Goal: Transaction & Acquisition: Download file/media

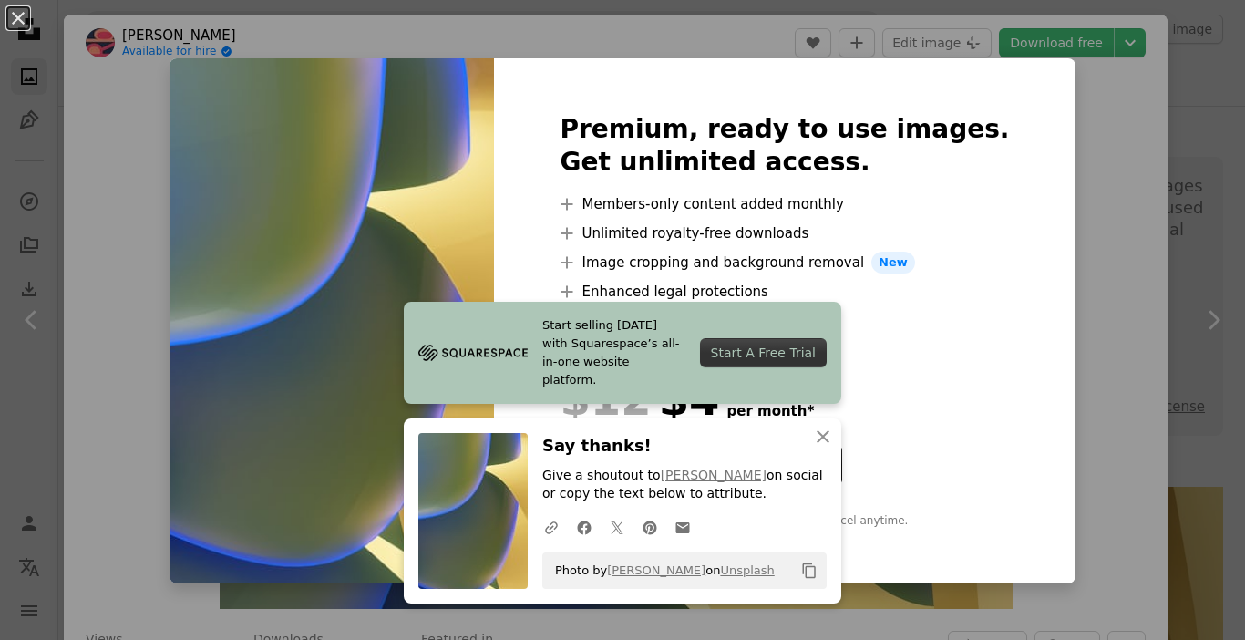
click at [882, 346] on div "yearly 66% off monthly" at bounding box center [784, 357] width 449 height 22
click at [820, 434] on icon "An X shape" at bounding box center [823, 437] width 22 height 22
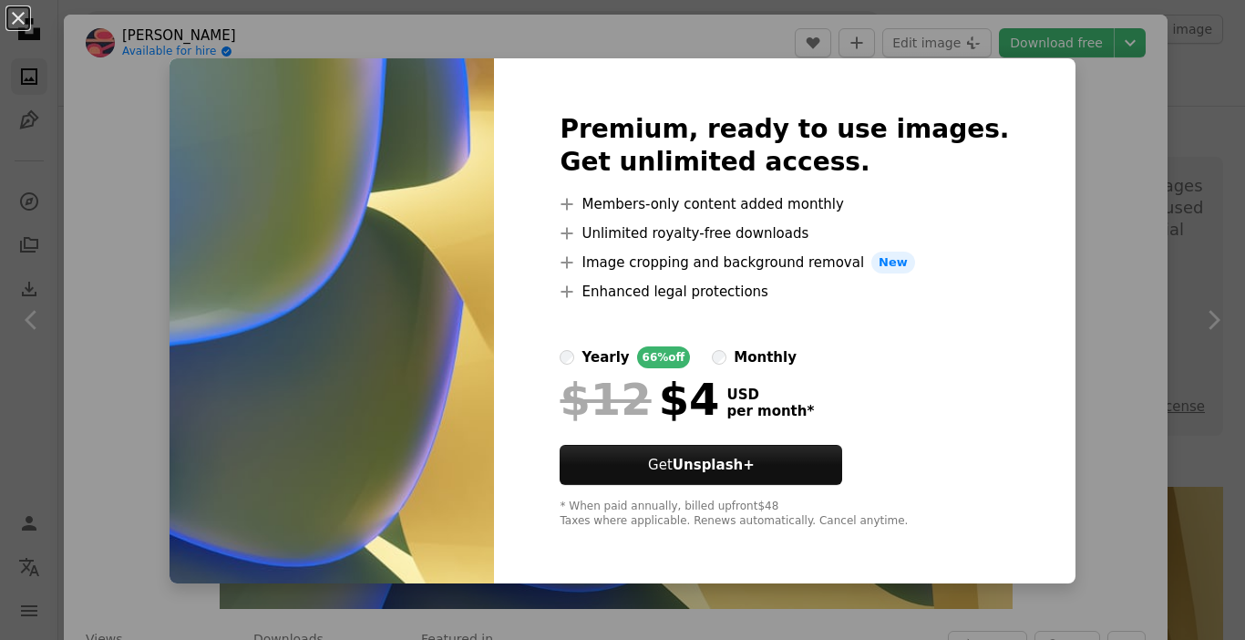
click at [1078, 118] on div "An X shape Premium, ready to use images. Get unlimited access. A plus sign Memb…" at bounding box center [622, 320] width 1245 height 640
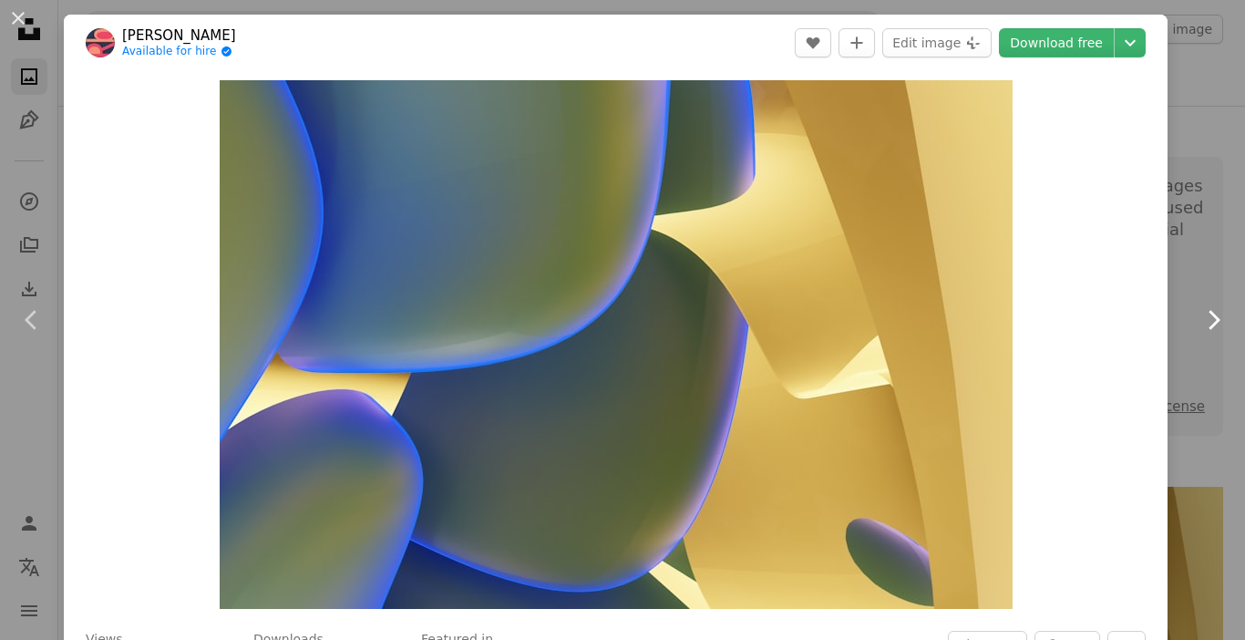
click at [1199, 318] on icon "Chevron right" at bounding box center [1212, 319] width 29 height 29
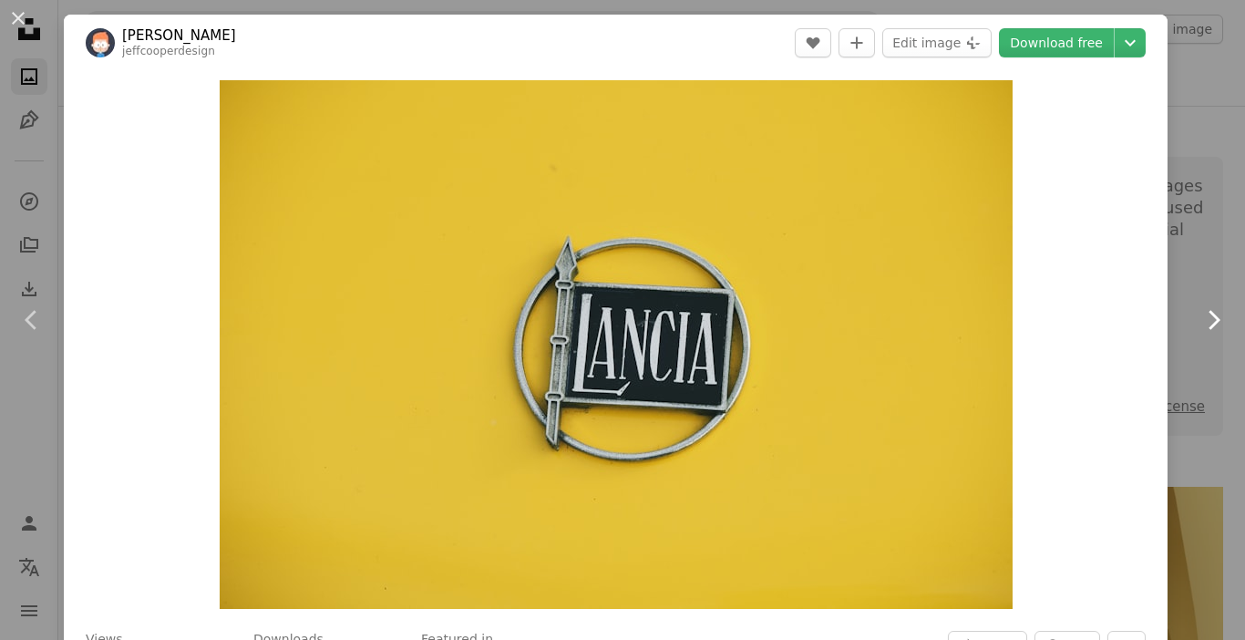
click at [1199, 318] on icon "Chevron right" at bounding box center [1212, 319] width 29 height 29
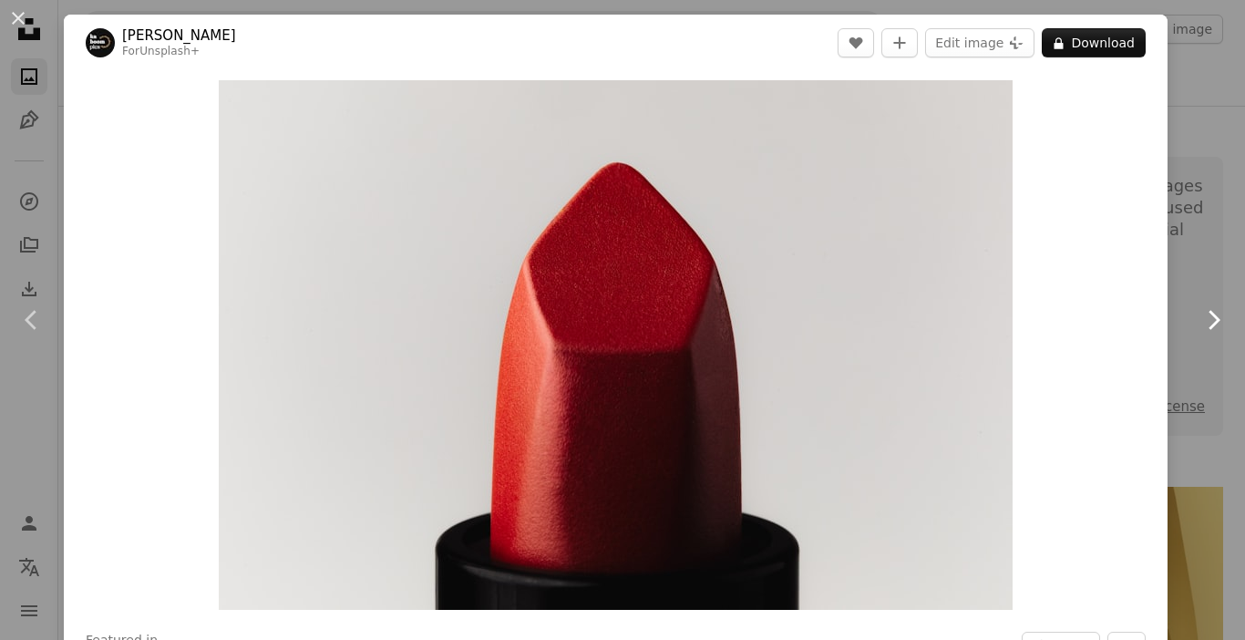
click at [1199, 318] on icon "Chevron right" at bounding box center [1212, 319] width 29 height 29
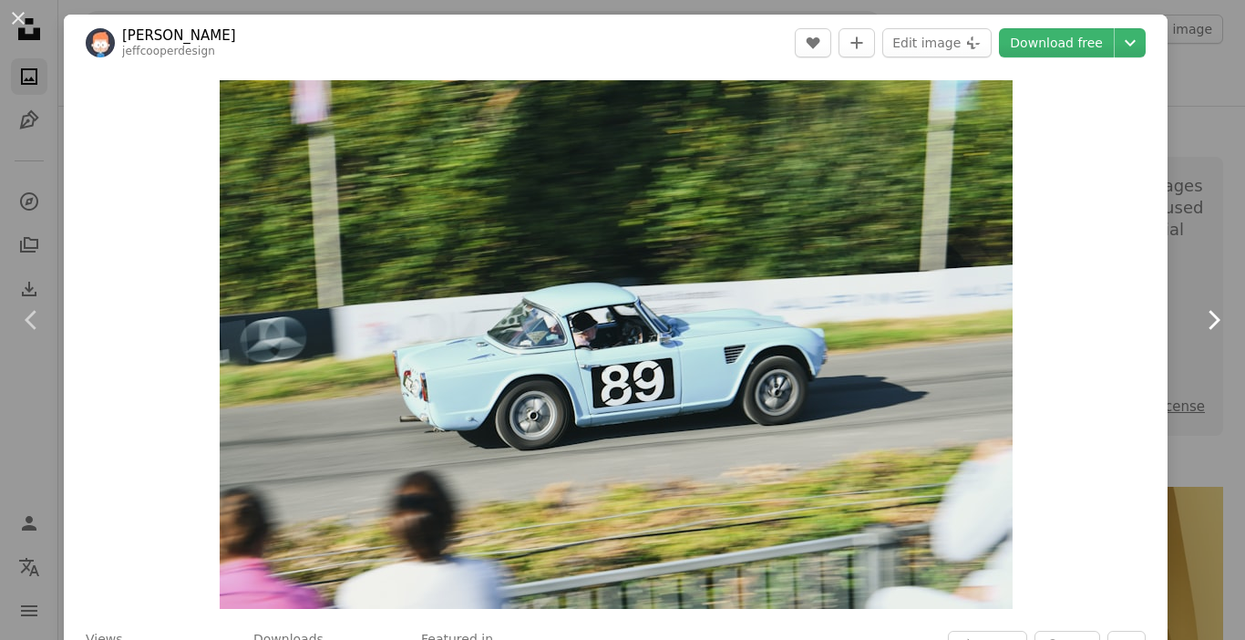
click at [1199, 318] on icon "Chevron right" at bounding box center [1212, 319] width 29 height 29
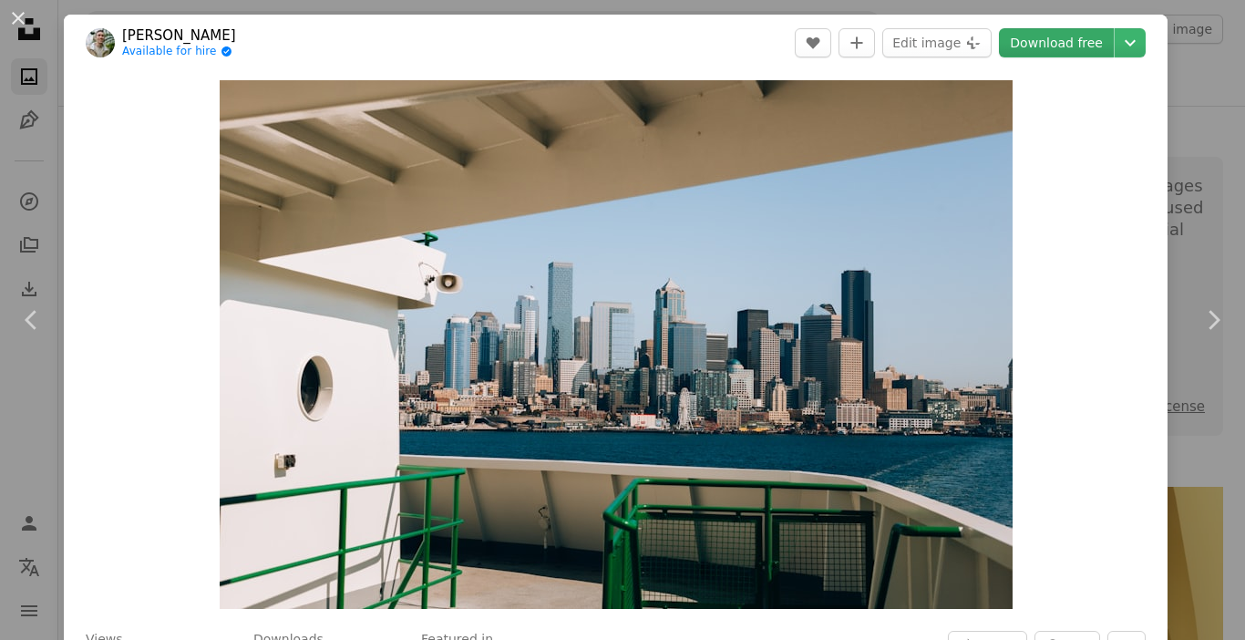
click at [1045, 45] on link "Download free" at bounding box center [1056, 42] width 115 height 29
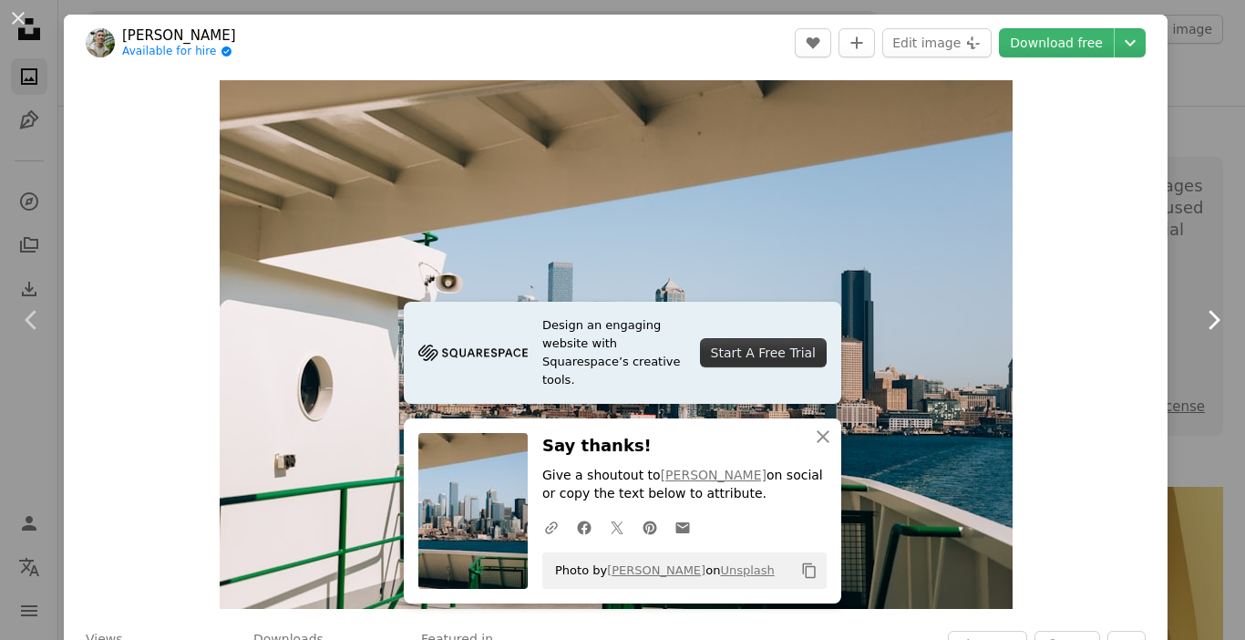
click at [1198, 319] on icon "Chevron right" at bounding box center [1212, 319] width 29 height 29
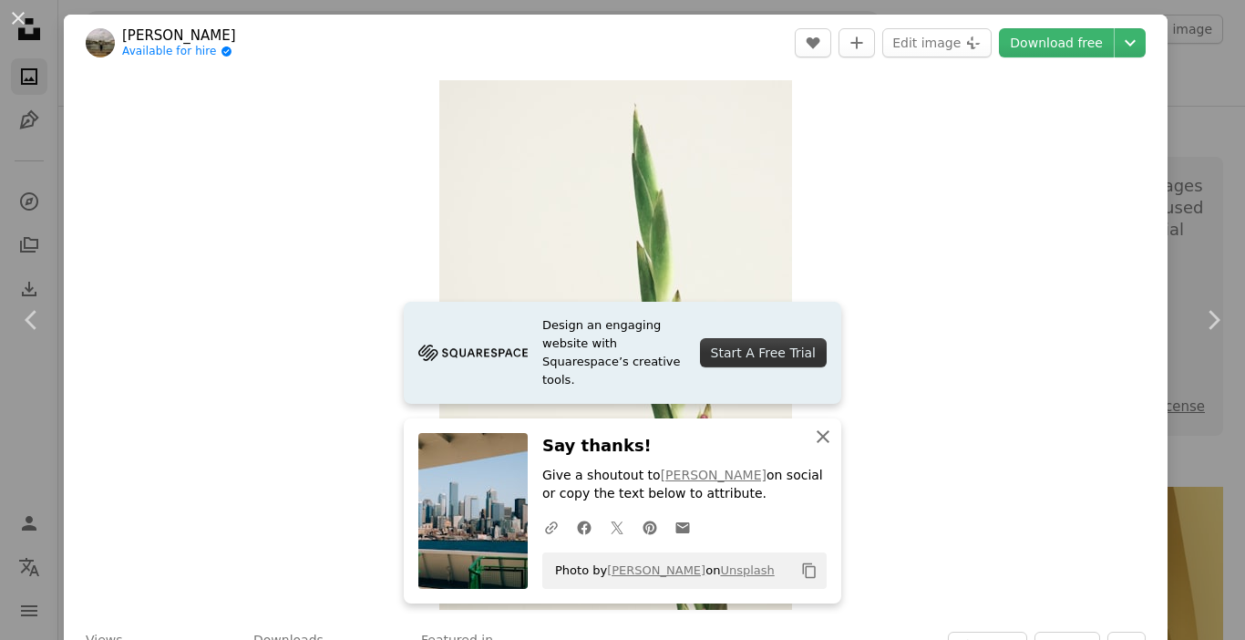
click at [820, 437] on icon "An X shape" at bounding box center [823, 437] width 22 height 22
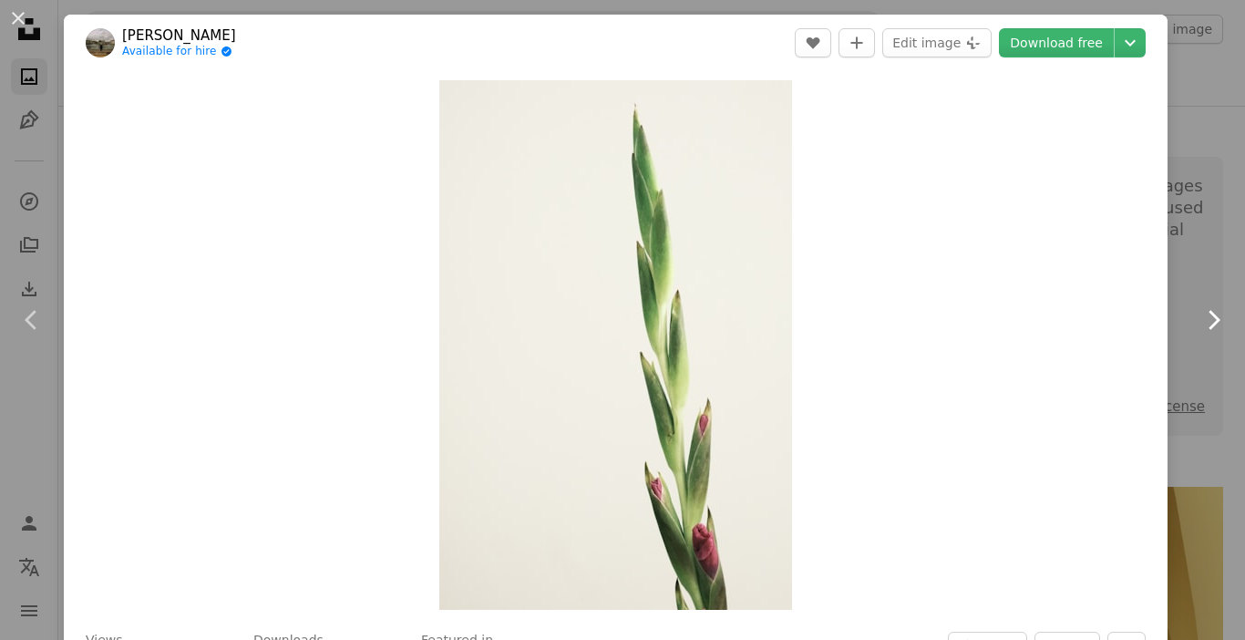
click at [1198, 319] on icon "Chevron right" at bounding box center [1212, 319] width 29 height 29
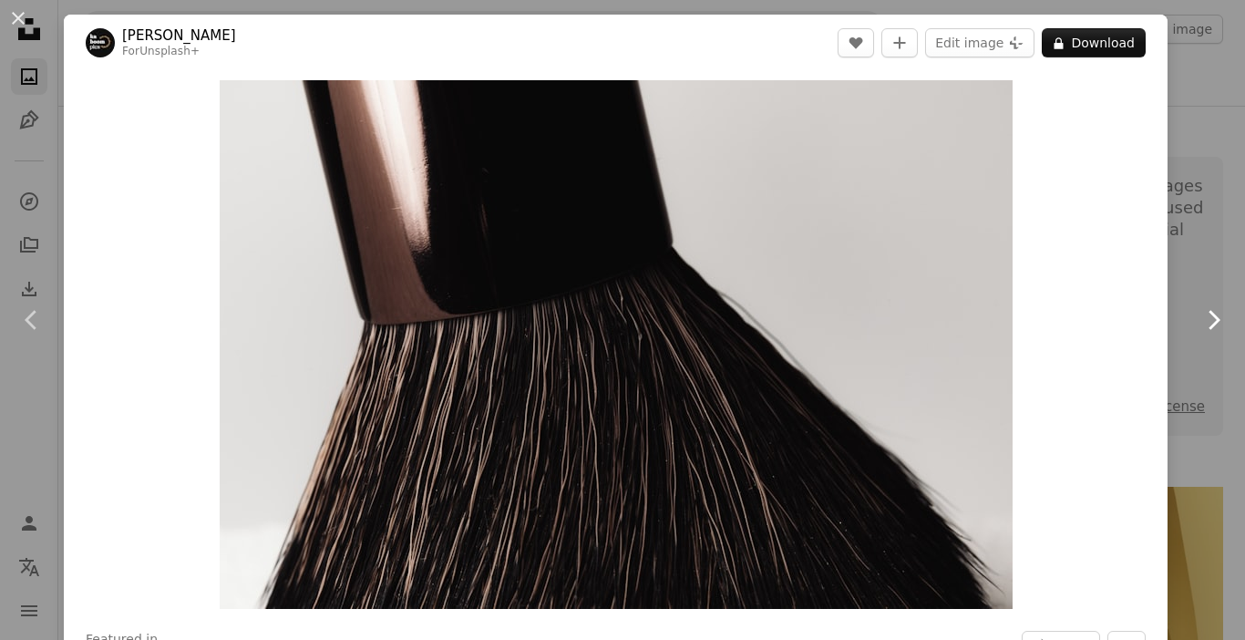
click at [1198, 319] on icon "Chevron right" at bounding box center [1212, 319] width 29 height 29
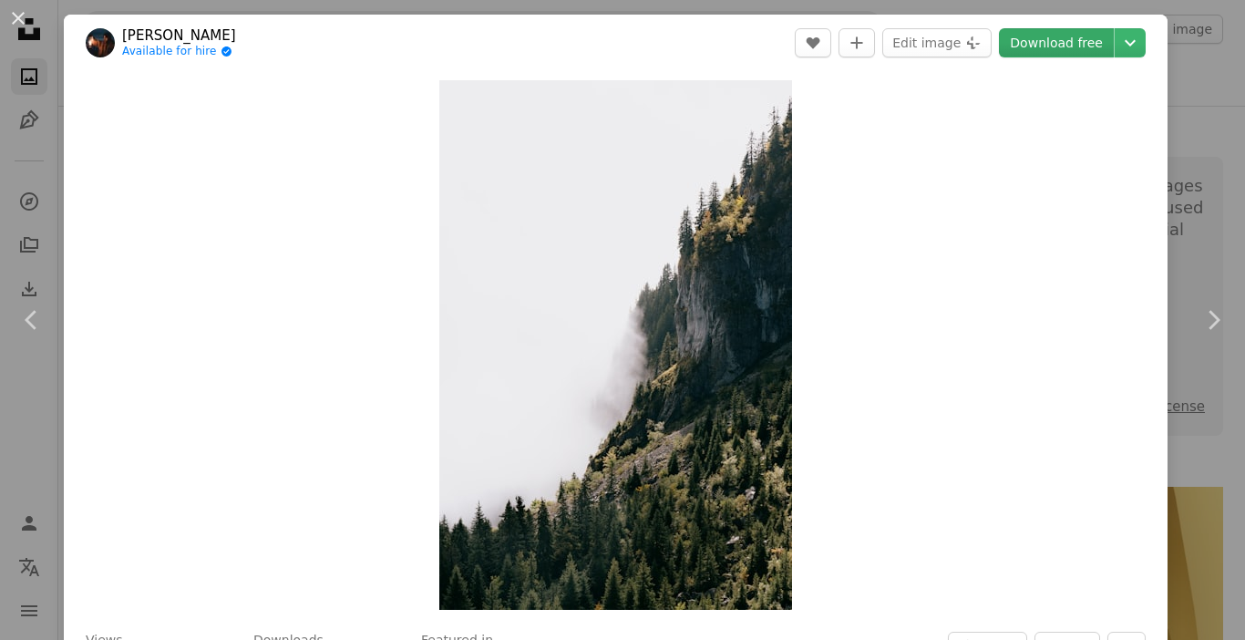
click at [1040, 43] on link "Download free" at bounding box center [1056, 42] width 115 height 29
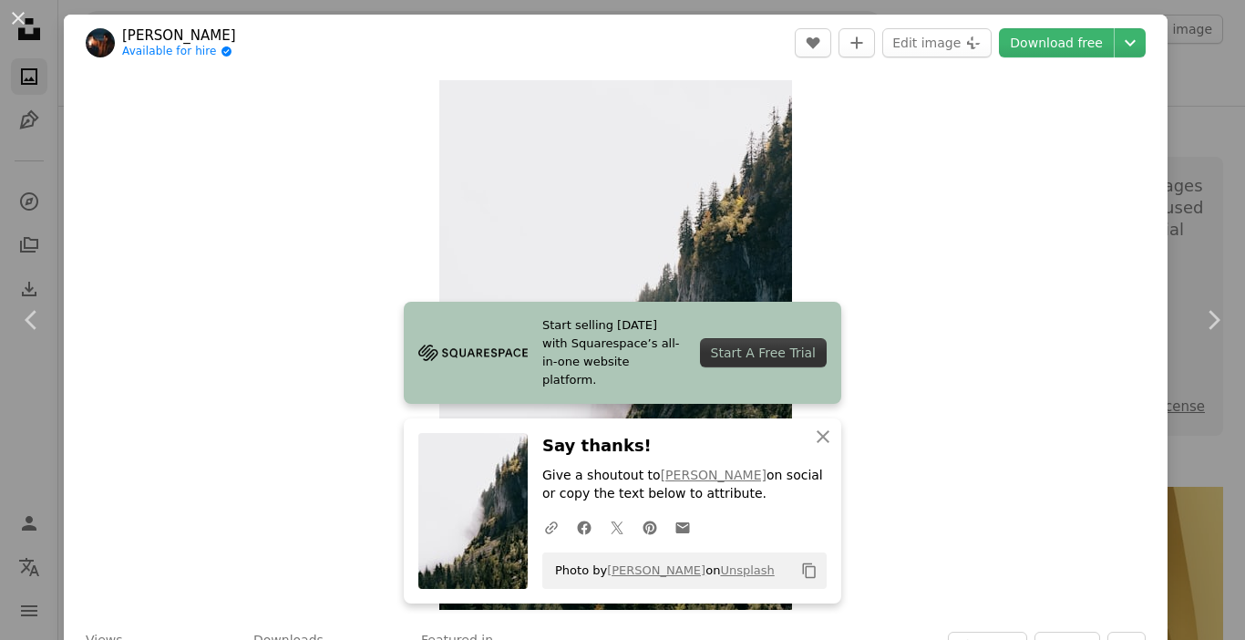
click at [1074, 234] on div "Zoom in" at bounding box center [616, 345] width 1104 height 548
click at [1199, 318] on icon "Chevron right" at bounding box center [1212, 319] width 29 height 29
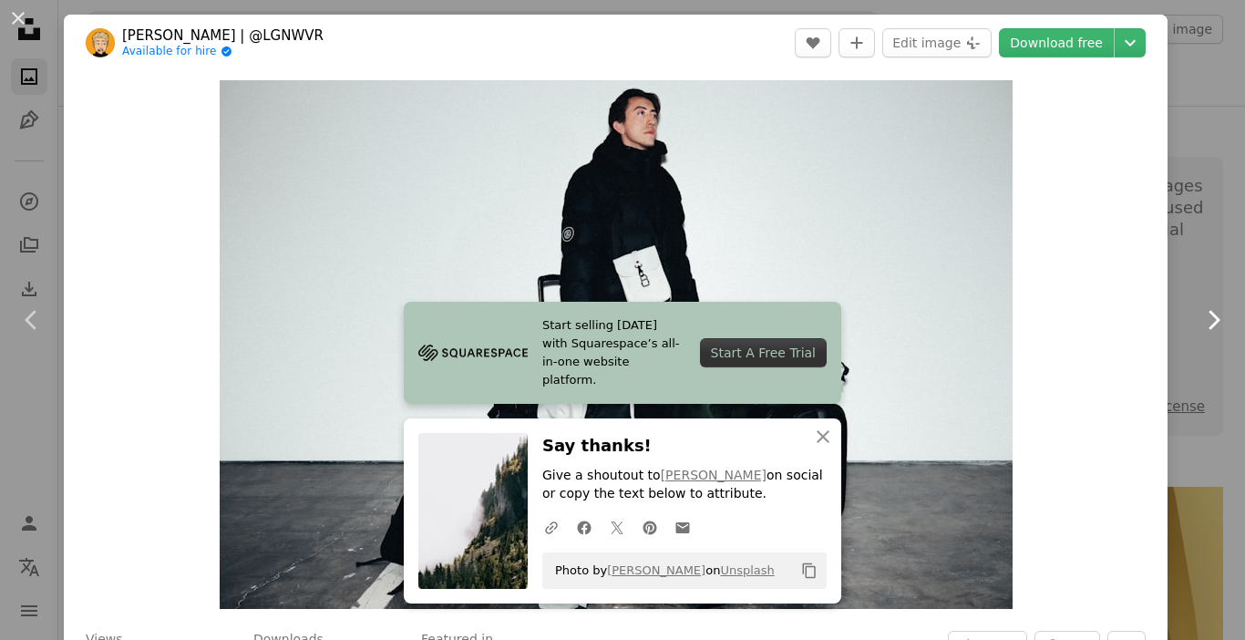
click at [1199, 318] on icon "Chevron right" at bounding box center [1212, 319] width 29 height 29
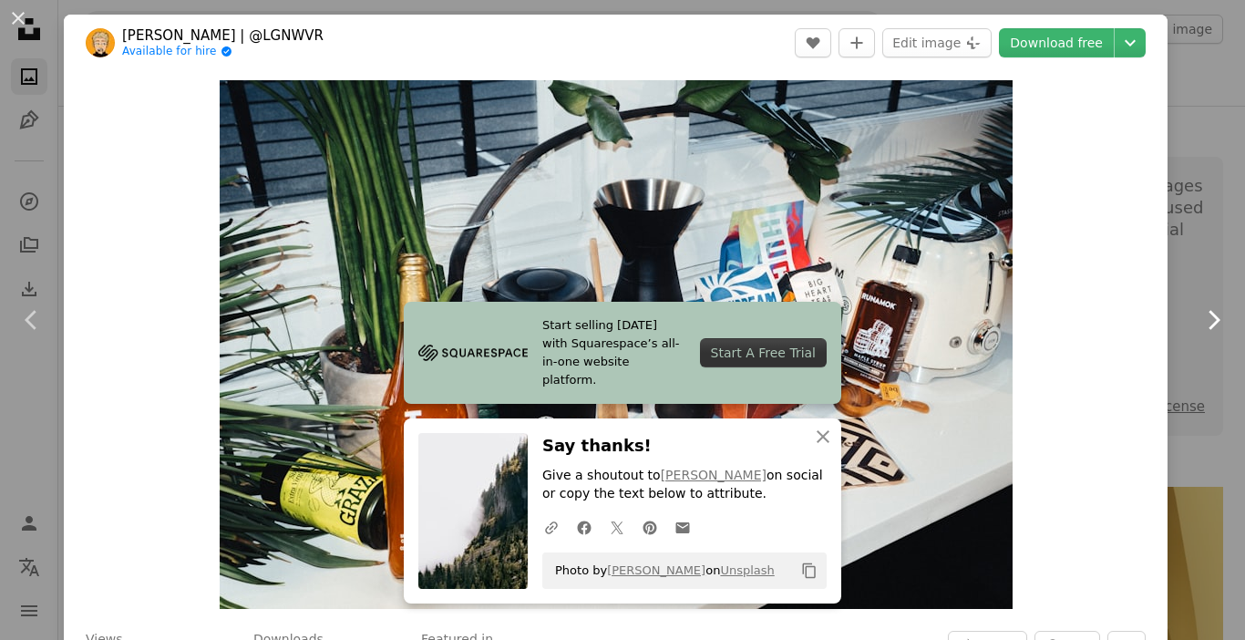
click at [1199, 318] on icon "Chevron right" at bounding box center [1212, 319] width 29 height 29
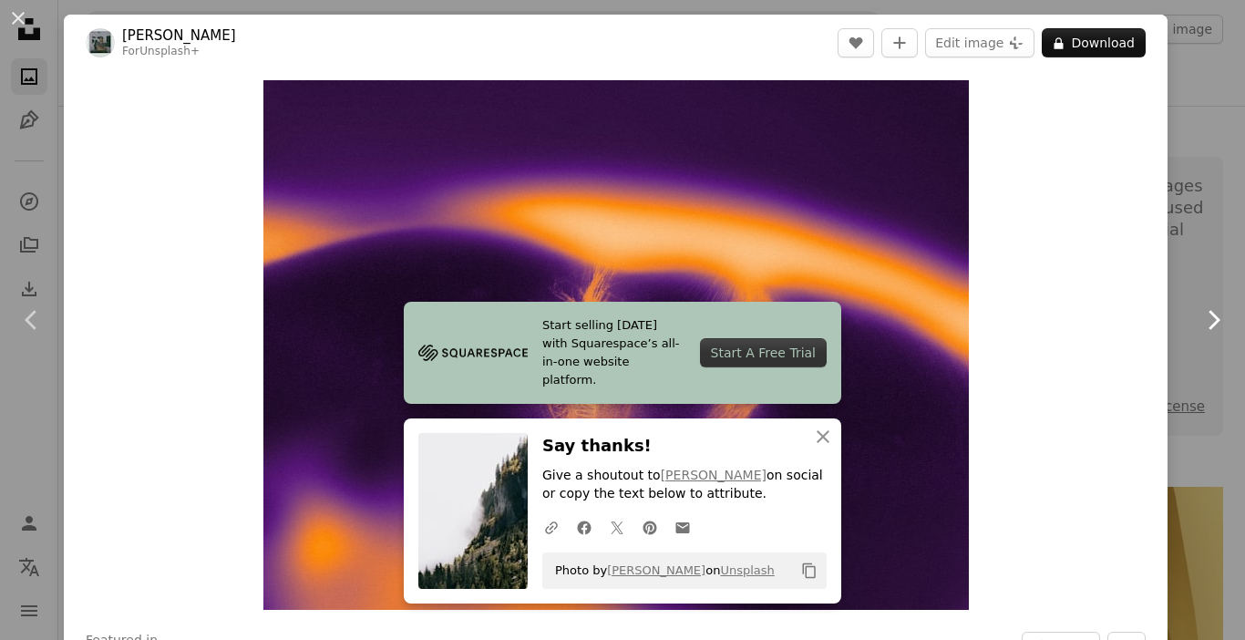
click at [1199, 318] on icon "Chevron right" at bounding box center [1212, 319] width 29 height 29
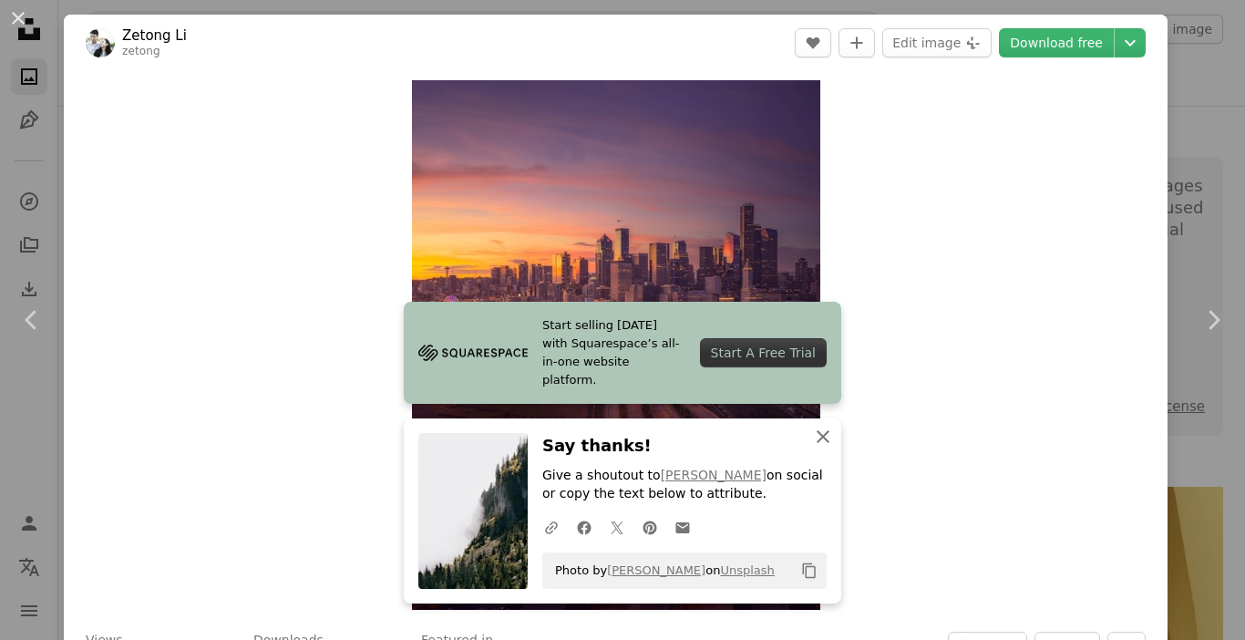
click at [812, 435] on icon "An X shape" at bounding box center [823, 437] width 22 height 22
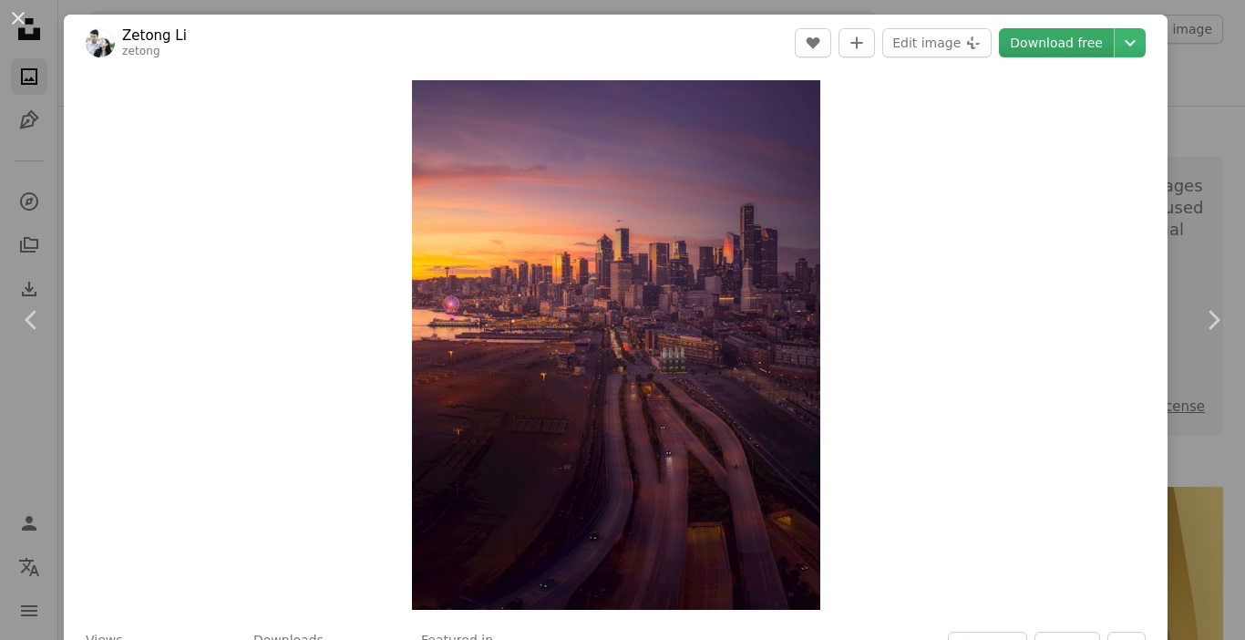
click at [1033, 40] on link "Download free" at bounding box center [1056, 42] width 115 height 29
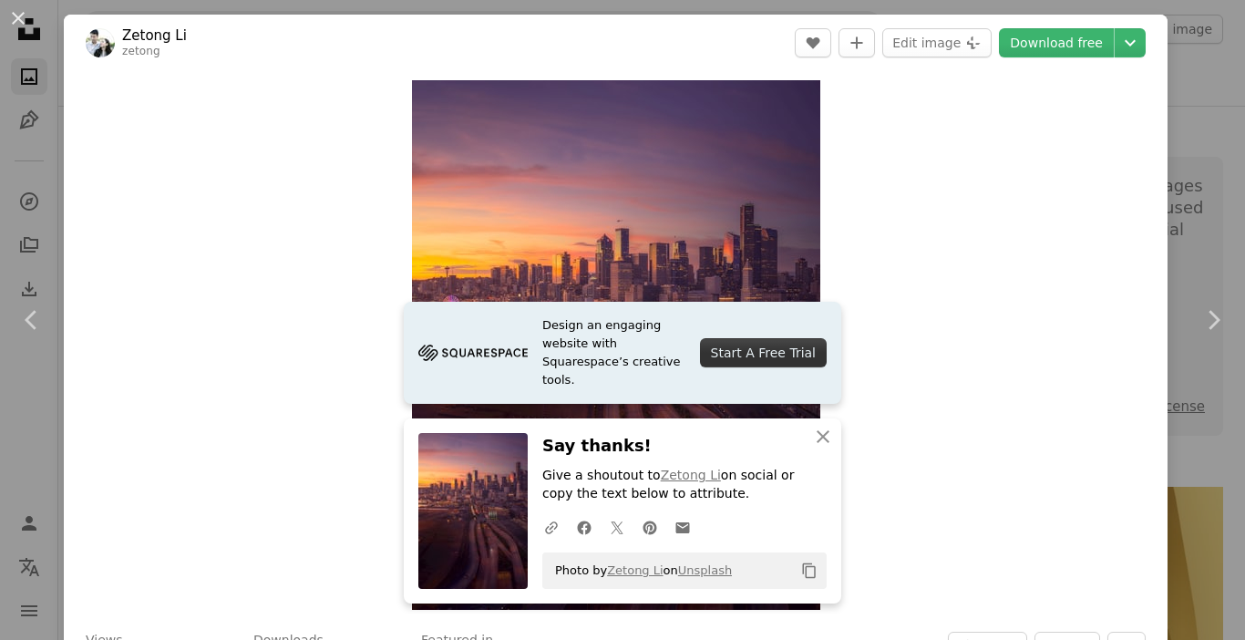
click at [974, 213] on div "Zoom in" at bounding box center [616, 345] width 1104 height 548
click at [28, 316] on icon at bounding box center [31, 319] width 12 height 19
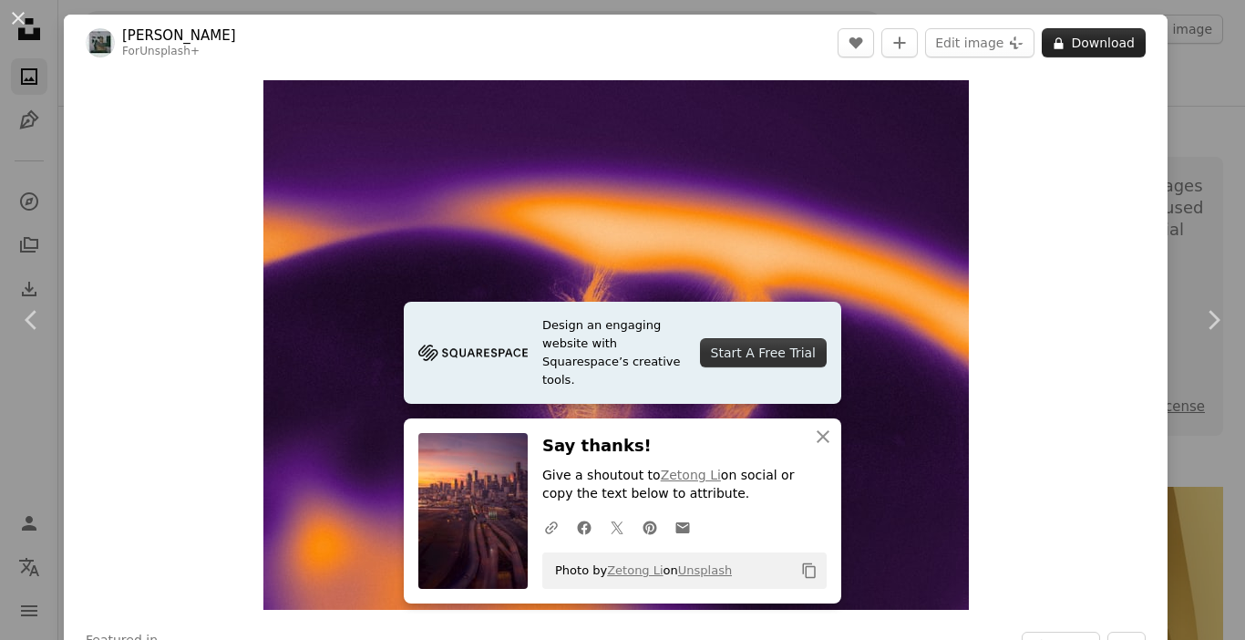
click at [1087, 43] on button "A lock Download" at bounding box center [1094, 42] width 104 height 29
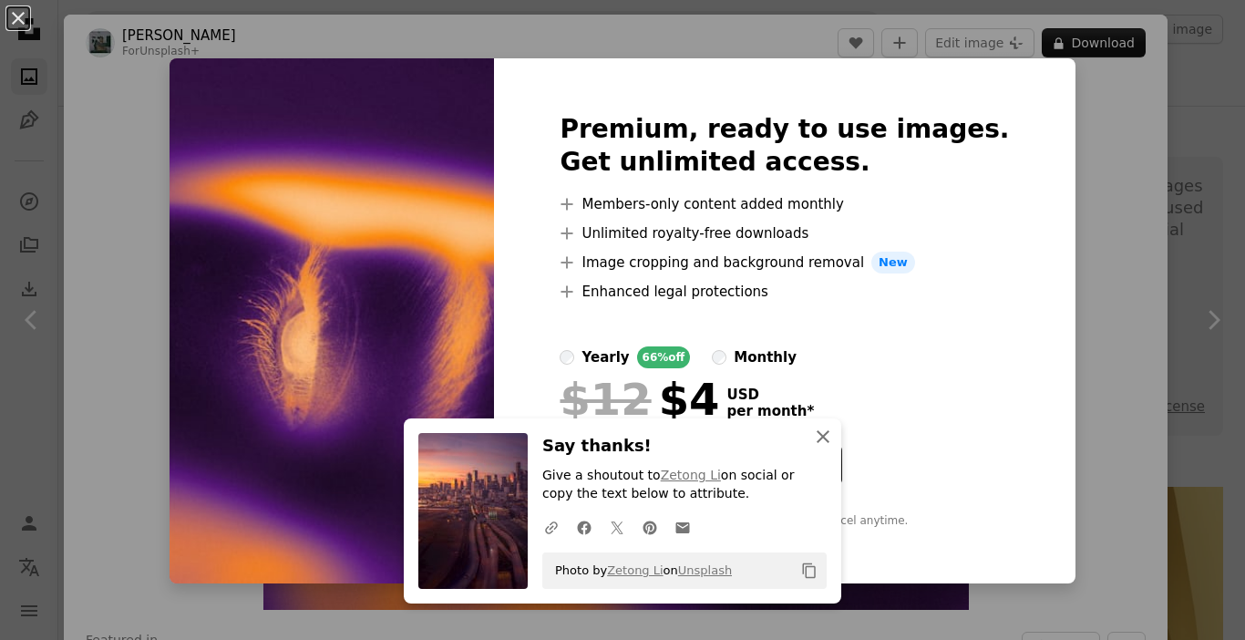
click at [819, 433] on icon "button" at bounding box center [823, 436] width 13 height 13
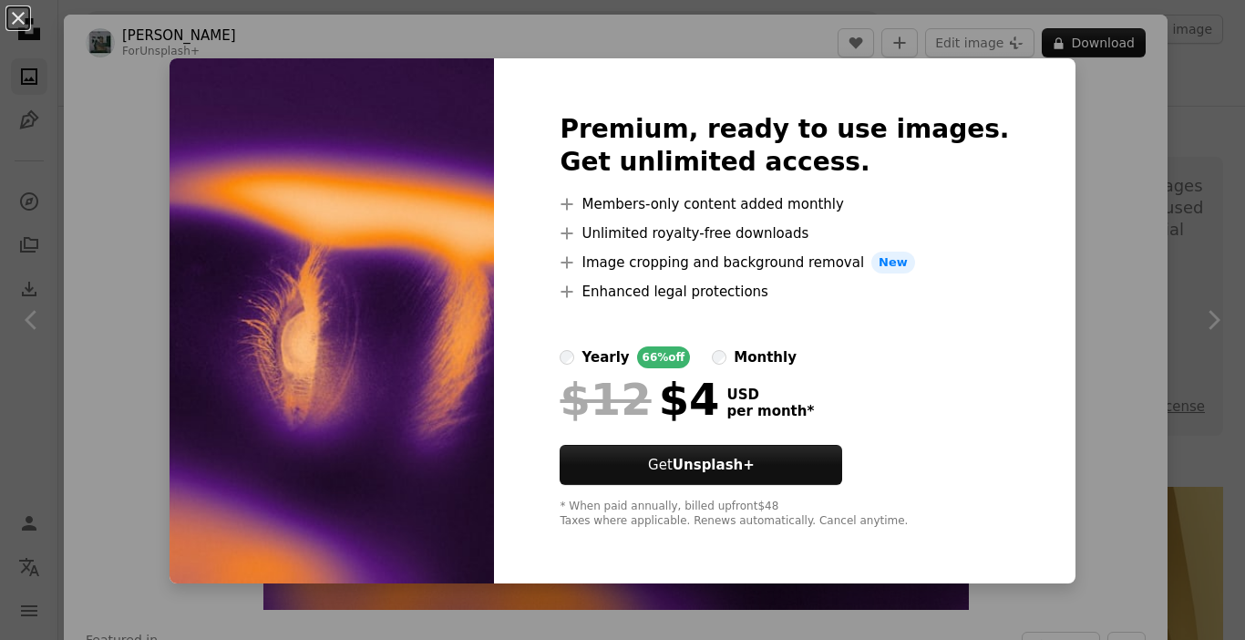
click at [1083, 214] on div "An X shape Premium, ready to use images. Get unlimited access. A plus sign Memb…" at bounding box center [622, 320] width 1245 height 640
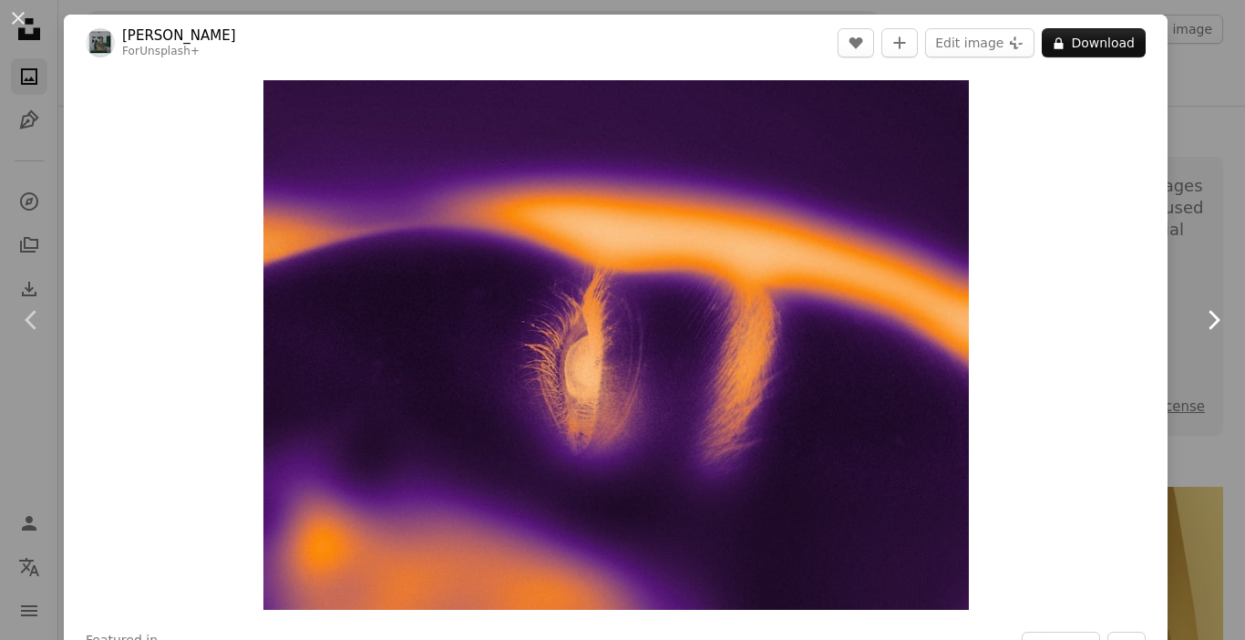
click at [1198, 318] on icon "Chevron right" at bounding box center [1212, 319] width 29 height 29
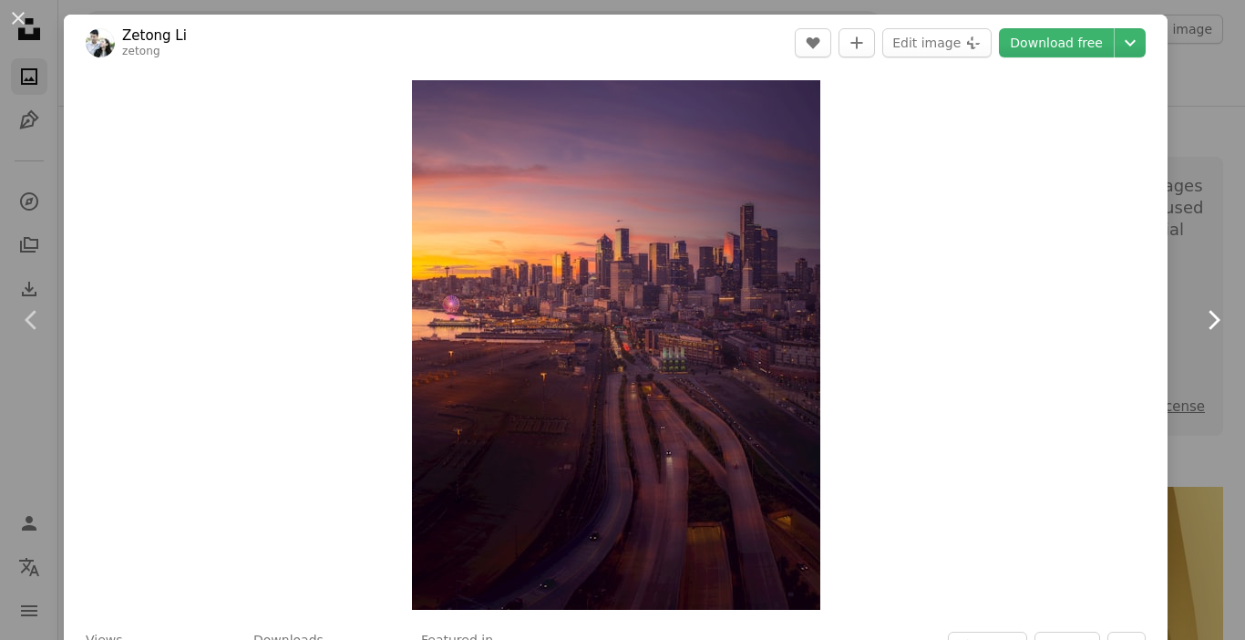
click at [1198, 318] on icon "Chevron right" at bounding box center [1212, 319] width 29 height 29
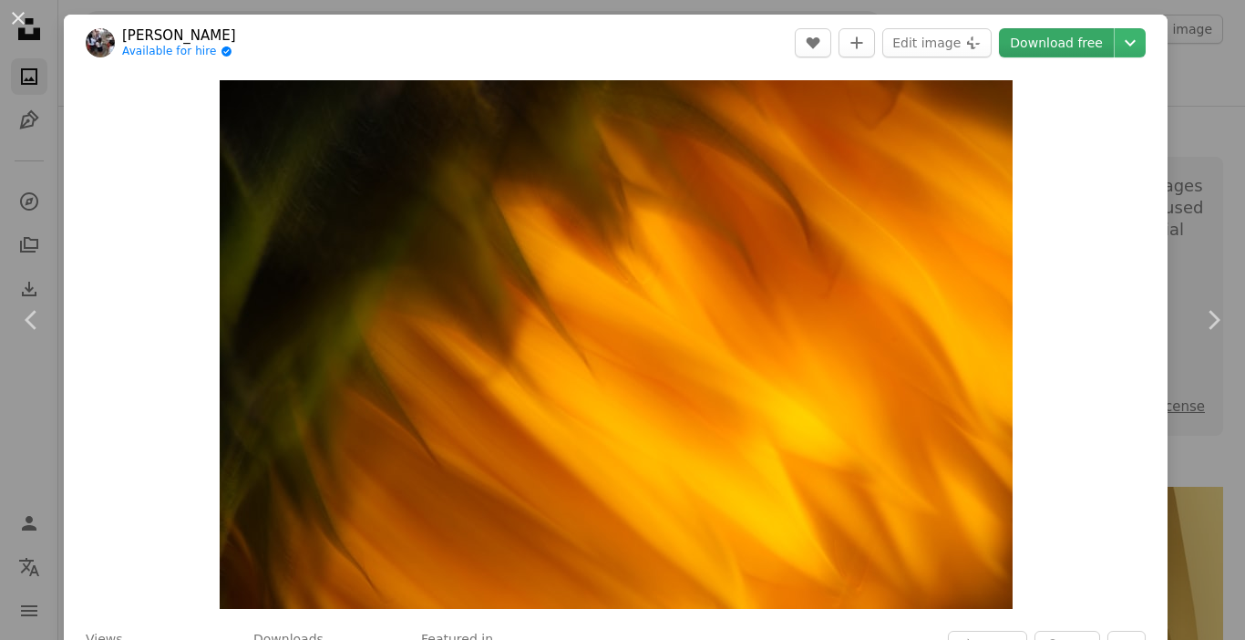
click at [1046, 45] on link "Download free" at bounding box center [1056, 42] width 115 height 29
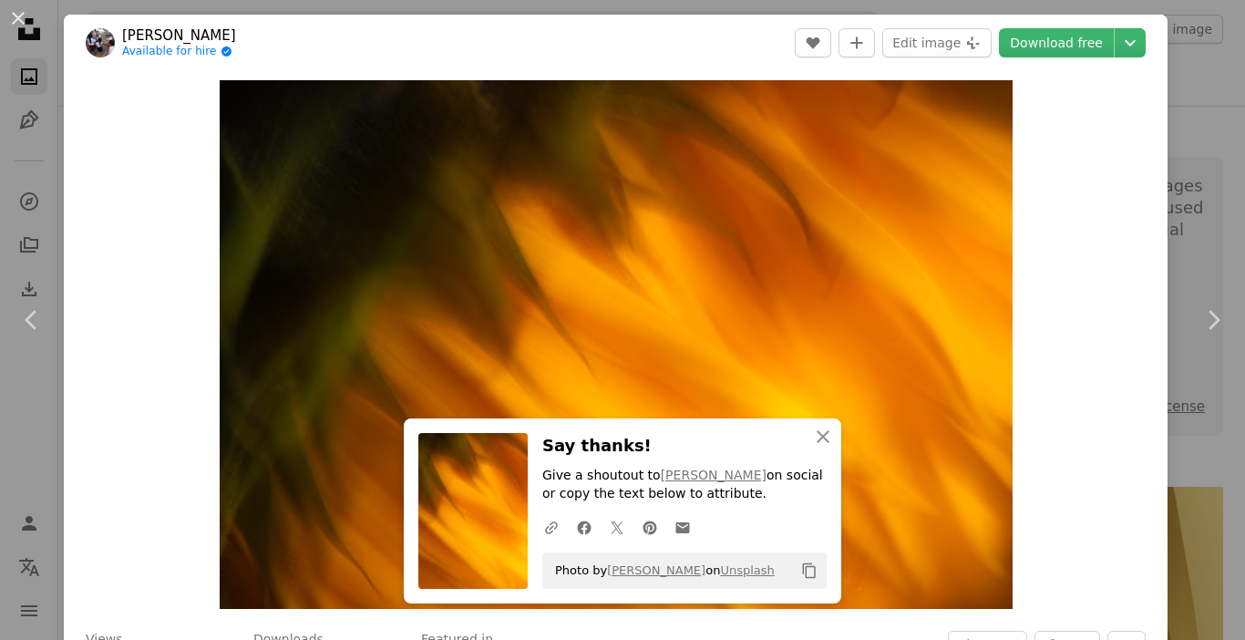
click at [1033, 250] on div "Zoom in" at bounding box center [616, 344] width 1104 height 547
click at [1199, 319] on icon "Chevron right" at bounding box center [1212, 319] width 29 height 29
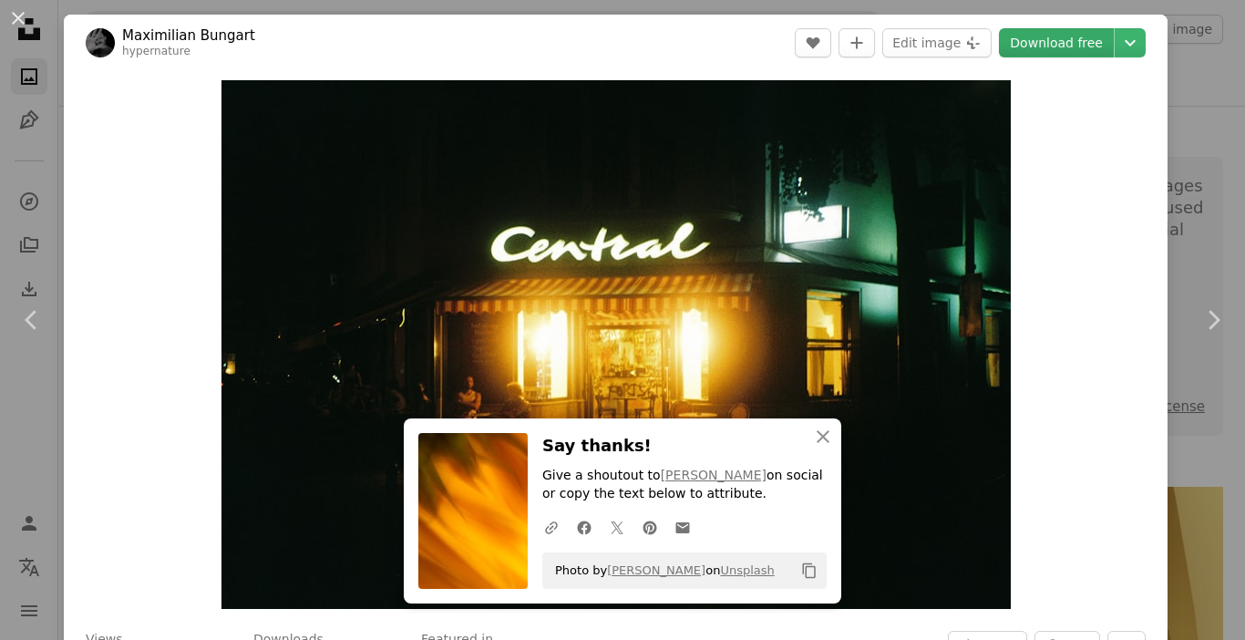
click at [1041, 44] on link "Download free" at bounding box center [1056, 42] width 115 height 29
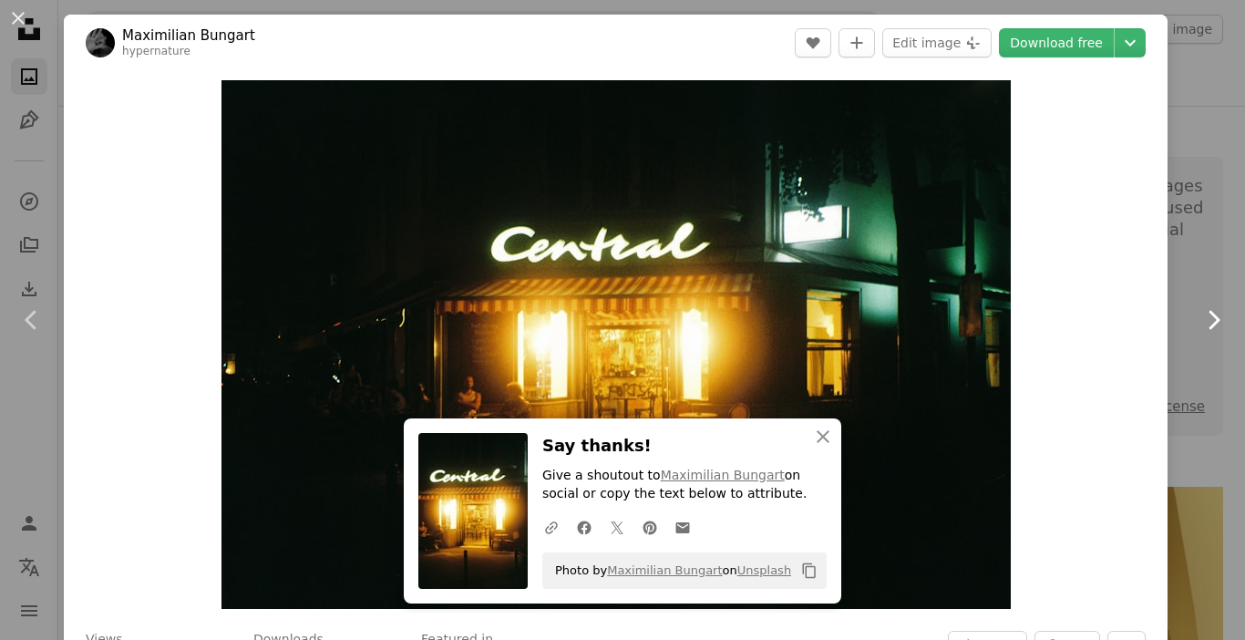
click at [1198, 312] on icon "Chevron right" at bounding box center [1212, 319] width 29 height 29
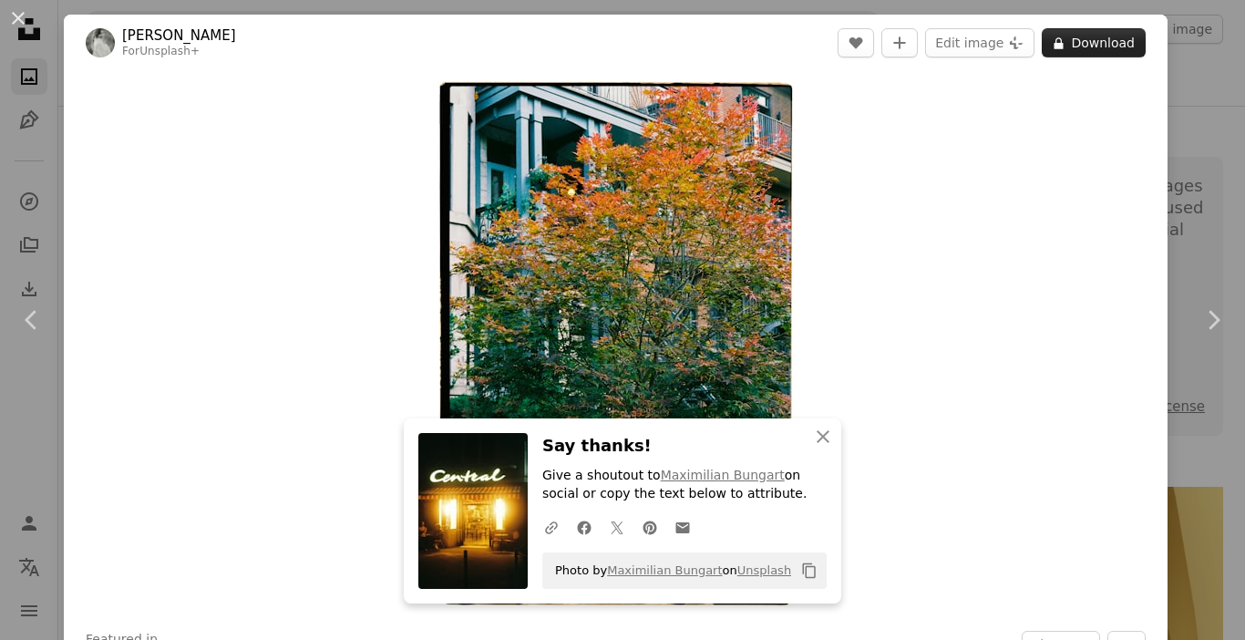
click at [1074, 43] on button "A lock Download" at bounding box center [1094, 42] width 104 height 29
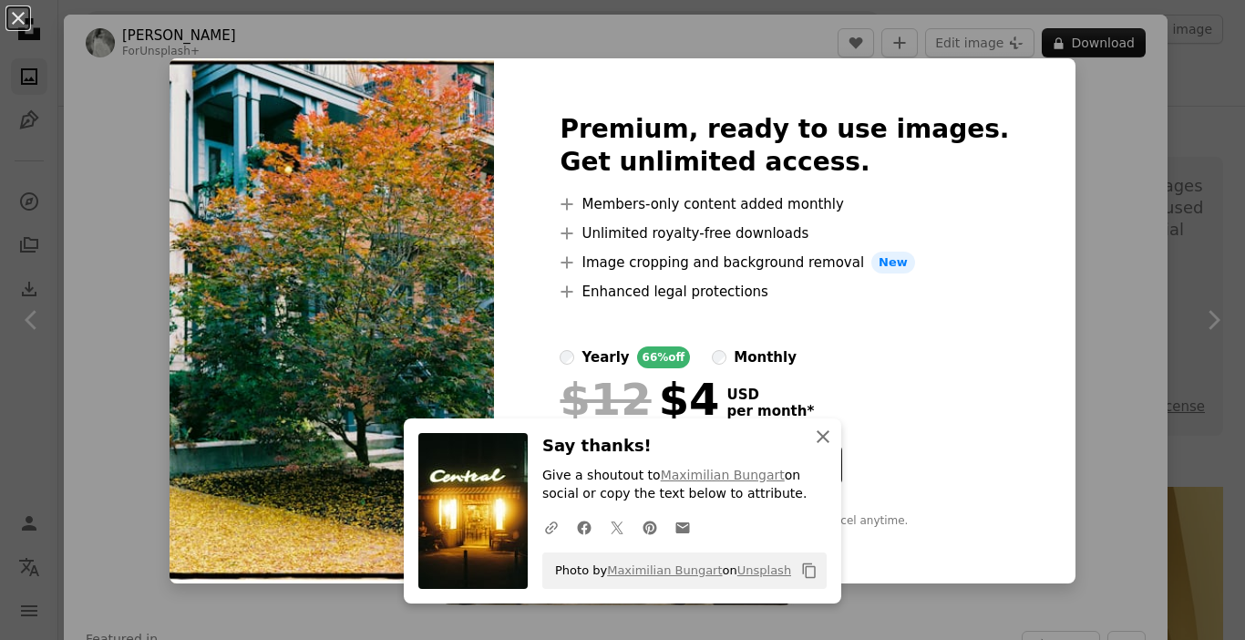
click at [815, 430] on icon "An X shape" at bounding box center [823, 437] width 22 height 22
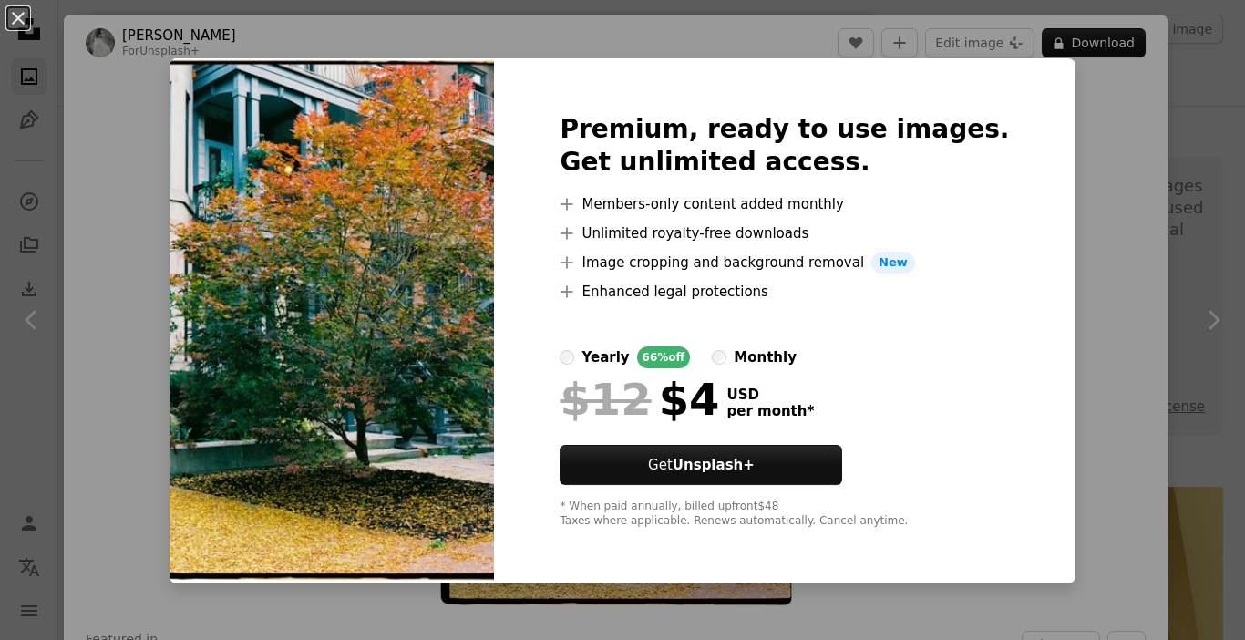
click at [1073, 135] on div "An X shape Premium, ready to use images. Get unlimited access. A plus sign Memb…" at bounding box center [622, 320] width 1245 height 640
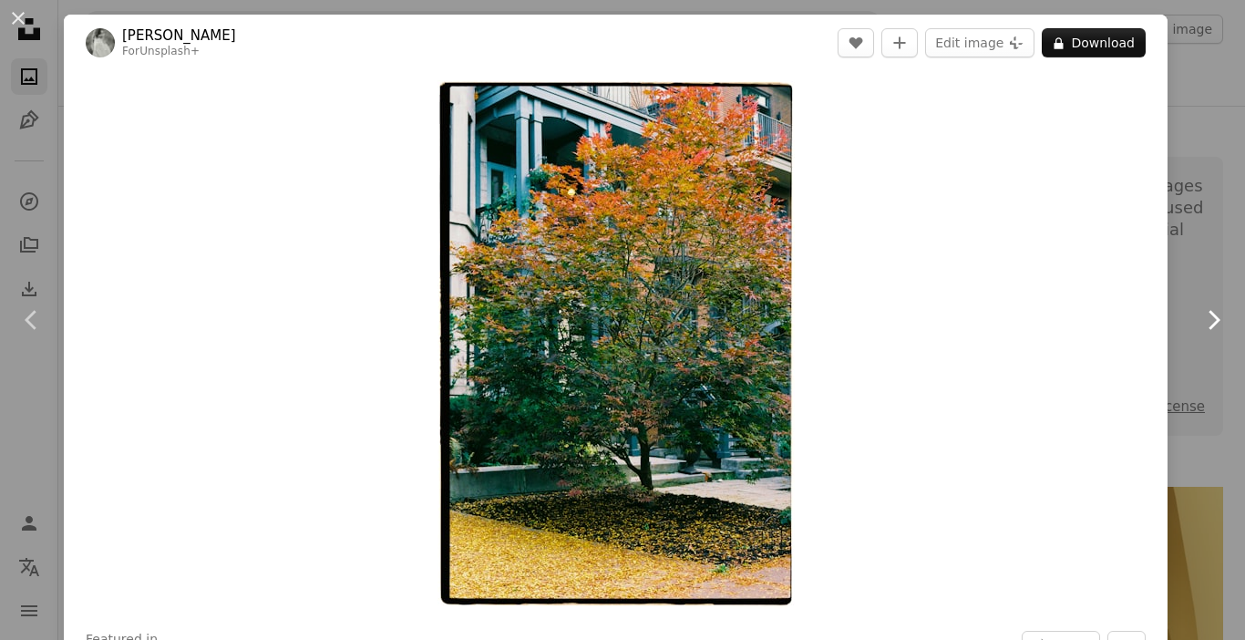
click at [1198, 320] on icon "Chevron right" at bounding box center [1212, 319] width 29 height 29
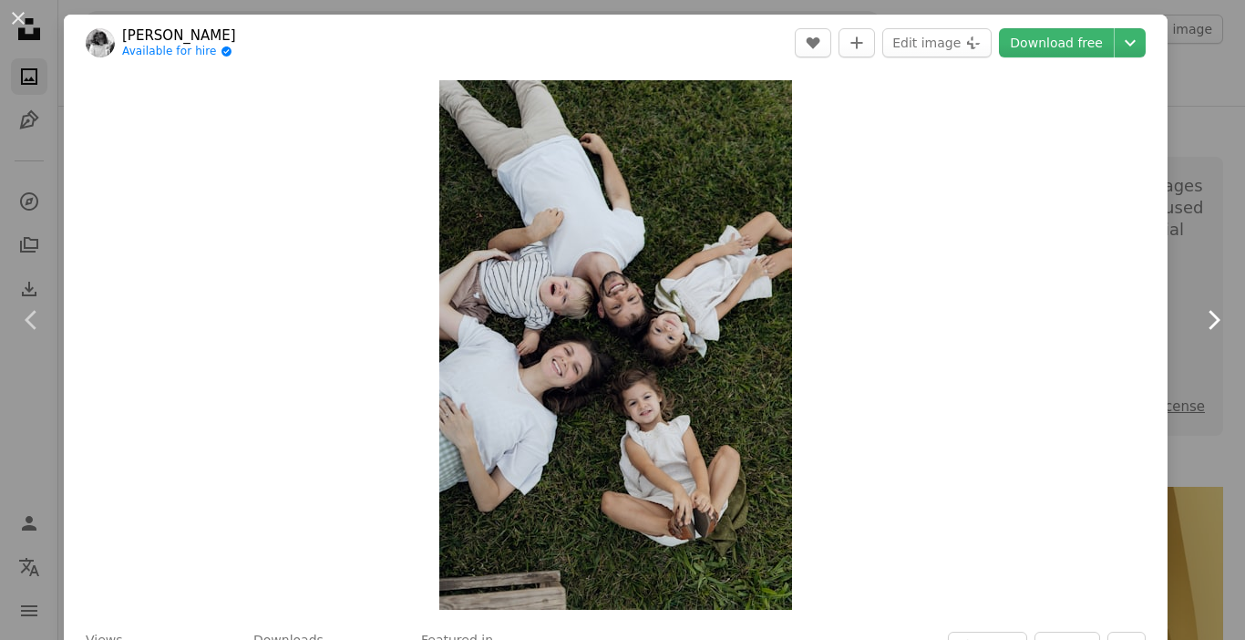
click at [1198, 320] on icon "Chevron right" at bounding box center [1212, 319] width 29 height 29
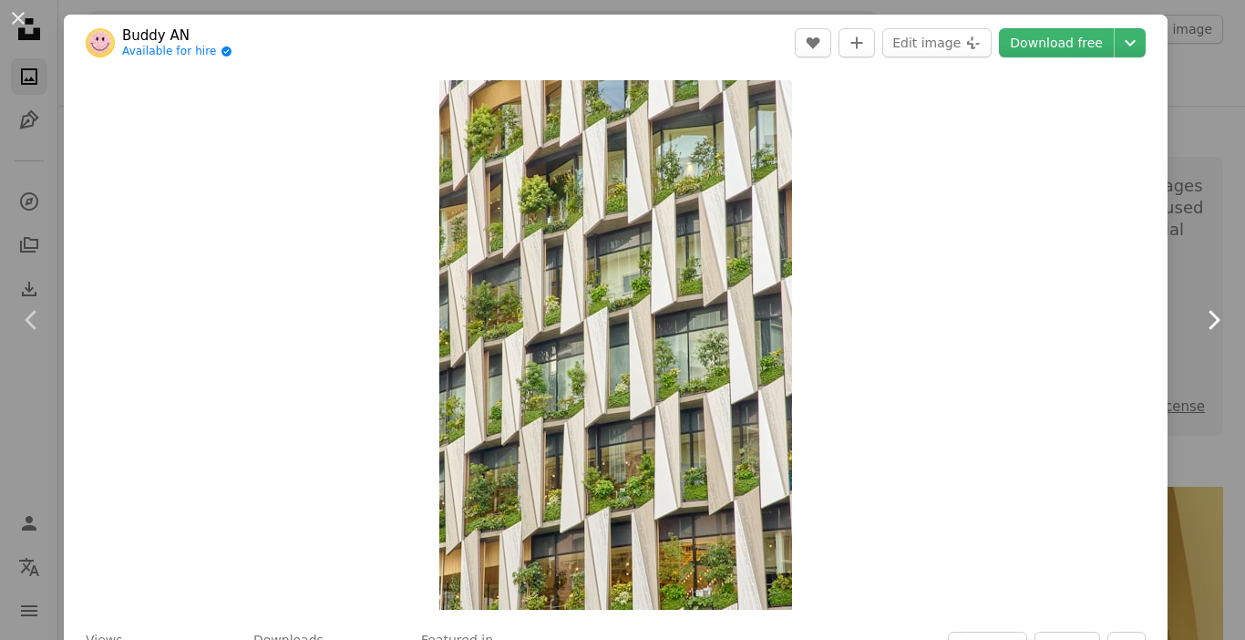
click at [1198, 320] on icon "Chevron right" at bounding box center [1212, 319] width 29 height 29
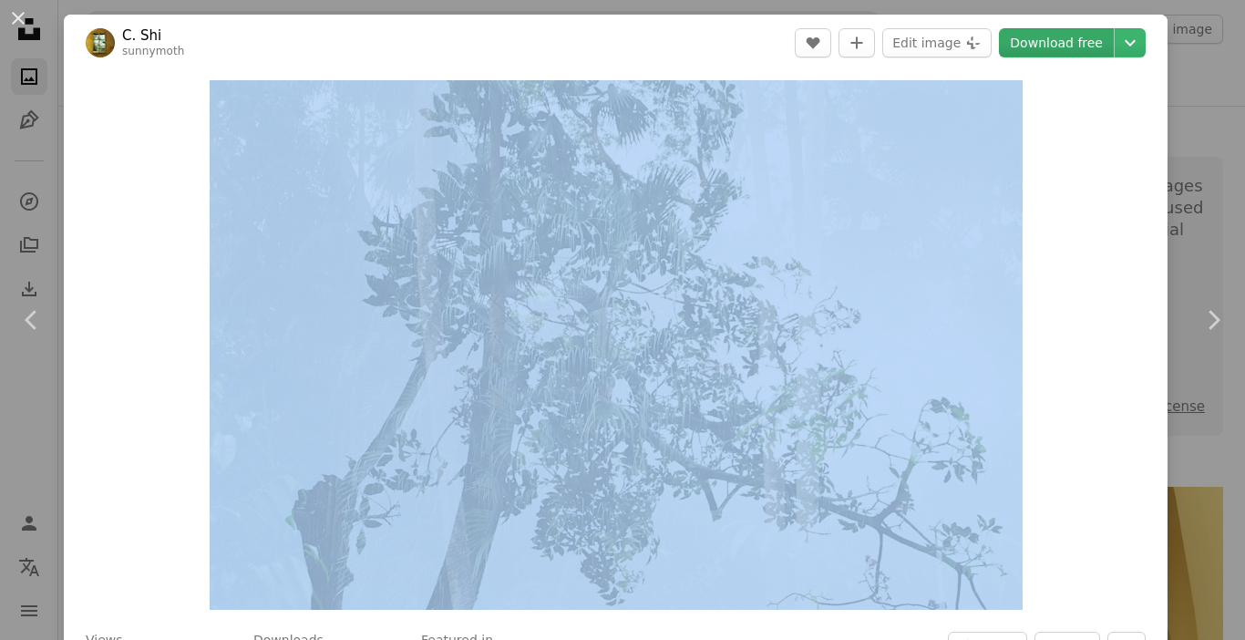
drag, startPoint x: 1085, startPoint y: 106, endPoint x: 1054, endPoint y: 45, distance: 68.9
click at [1054, 45] on div "C. Shi sunnymoth A heart A plus sign Edit image Plus sign for Unsplash+ Downloa…" at bounding box center [616, 426] width 1104 height 823
click at [1067, 182] on div "Zoom in" at bounding box center [616, 345] width 1104 height 548
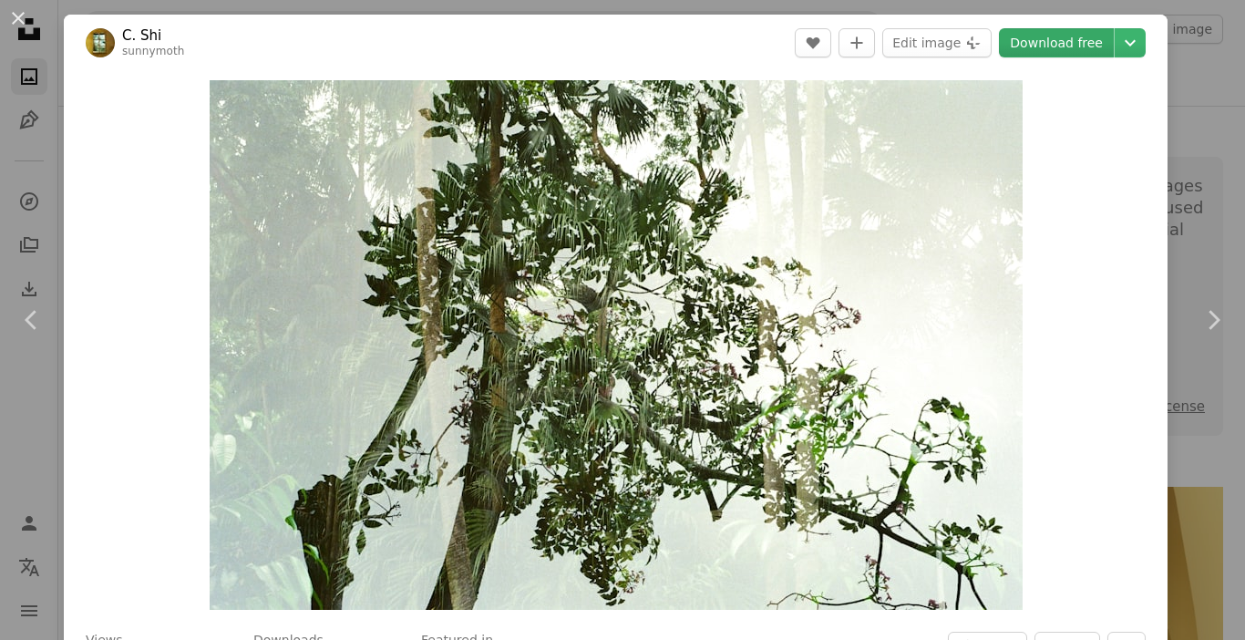
click at [1038, 52] on link "Download free" at bounding box center [1056, 42] width 115 height 29
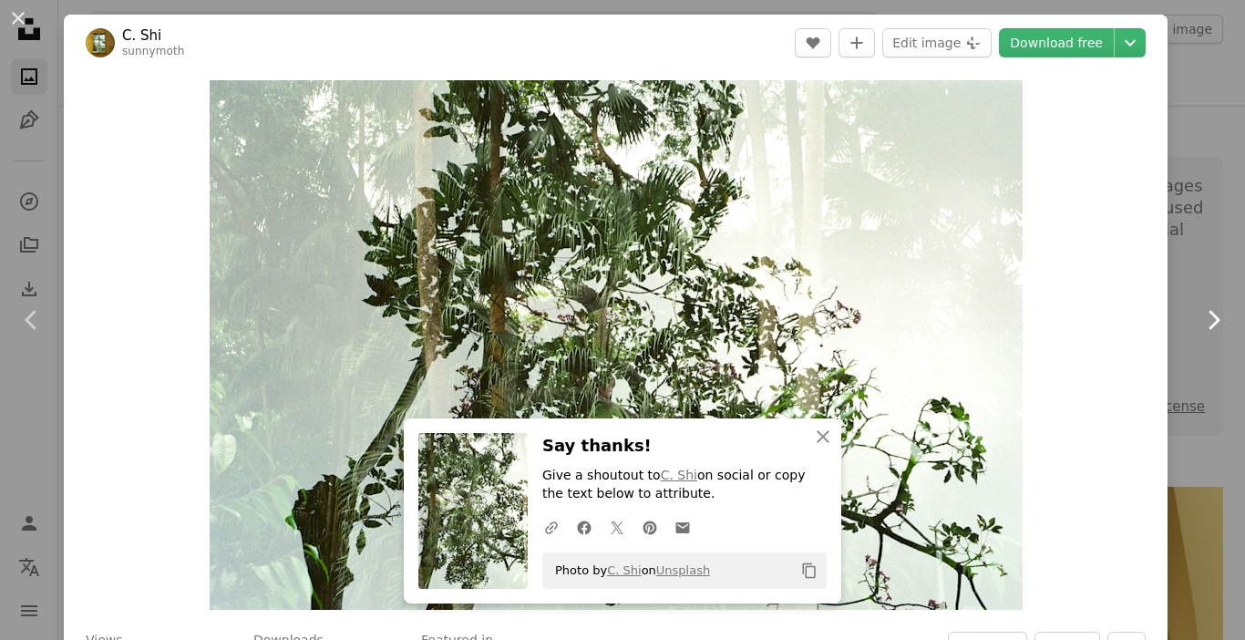
click at [1208, 317] on icon at bounding box center [1214, 319] width 12 height 19
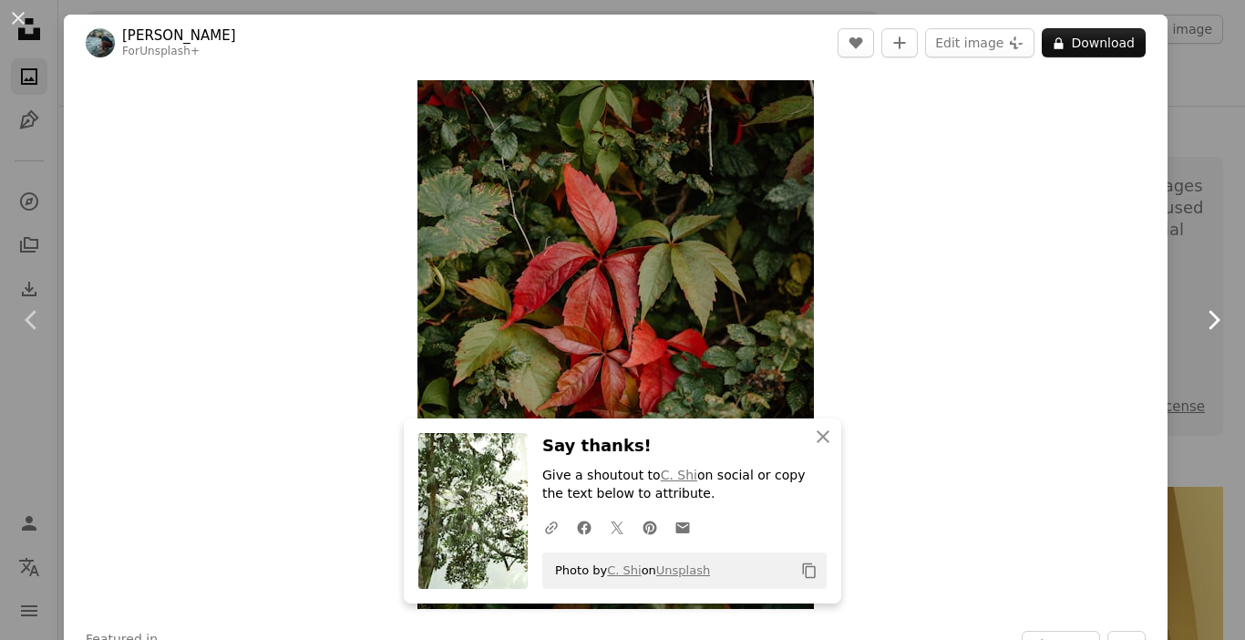
click at [1198, 315] on icon "Chevron right" at bounding box center [1212, 319] width 29 height 29
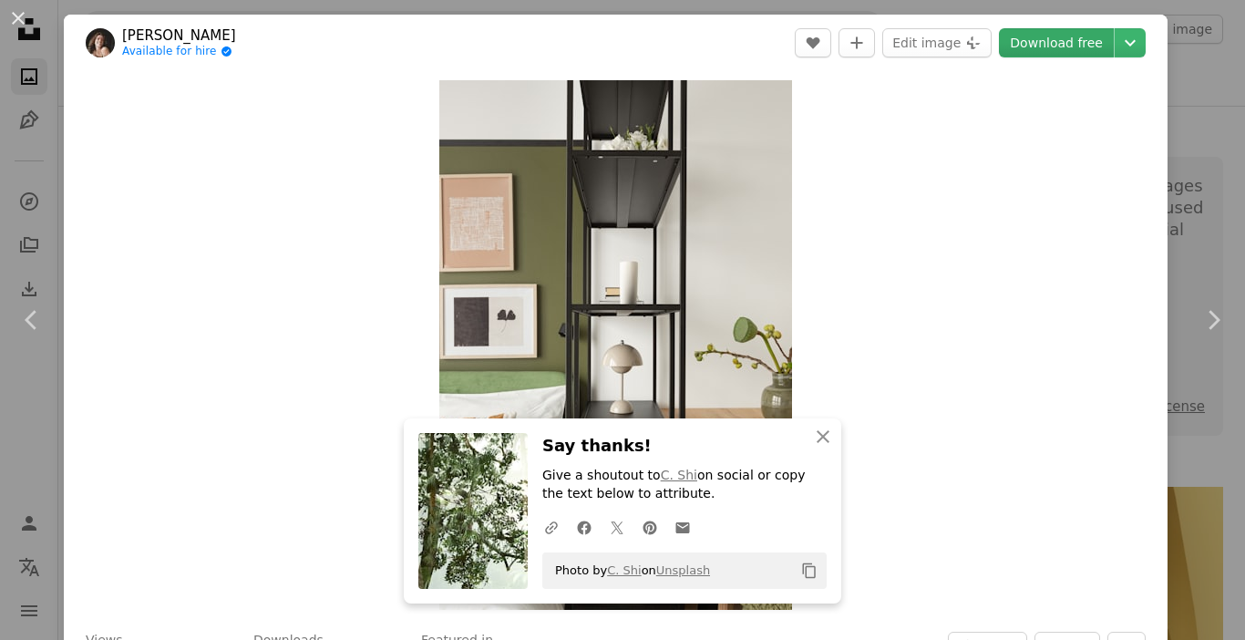
click at [1036, 49] on link "Download free" at bounding box center [1056, 42] width 115 height 29
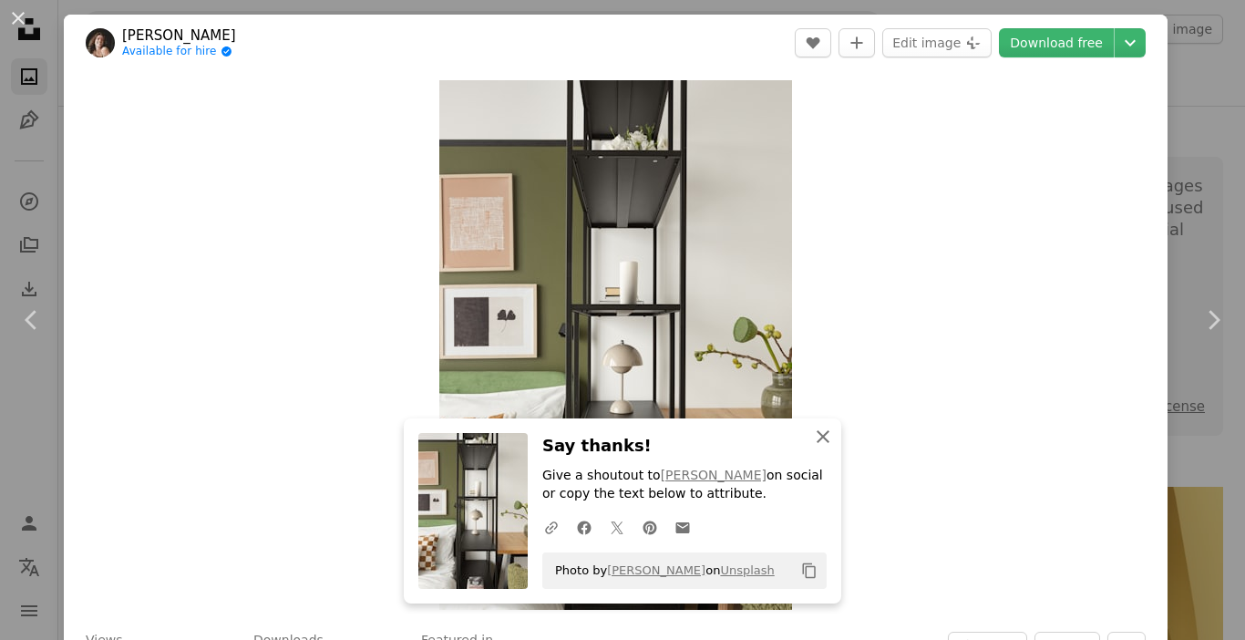
click at [817, 438] on icon "button" at bounding box center [823, 436] width 13 height 13
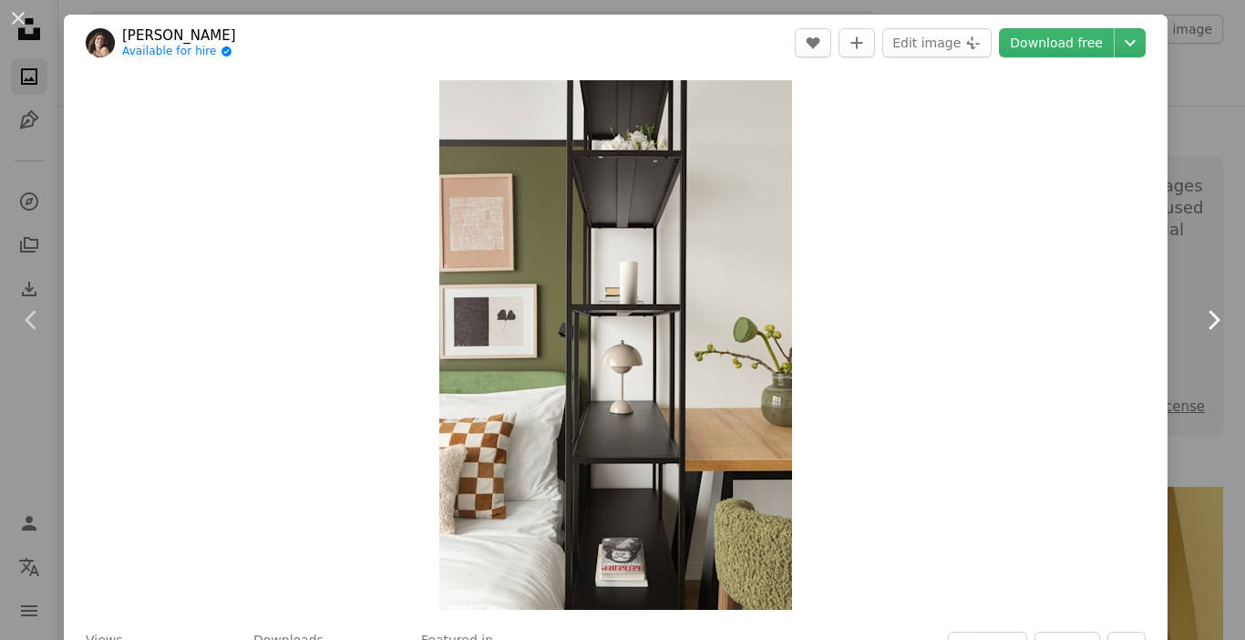
click at [1198, 318] on icon "Chevron right" at bounding box center [1212, 319] width 29 height 29
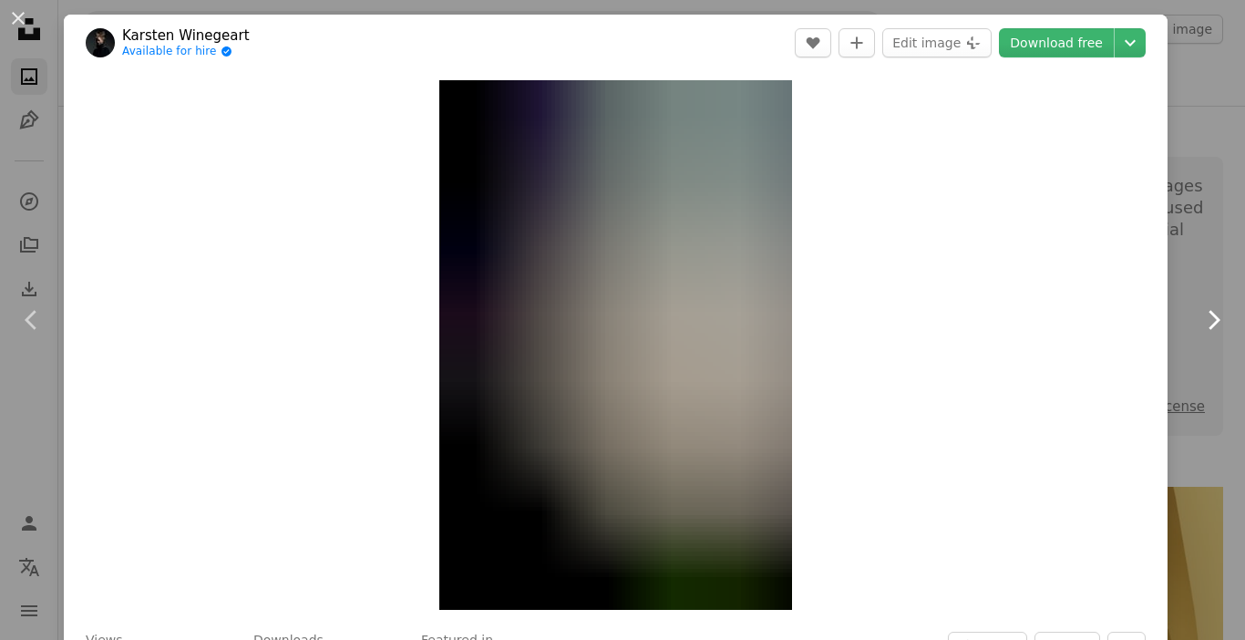
click at [1199, 317] on icon "Chevron right" at bounding box center [1212, 319] width 29 height 29
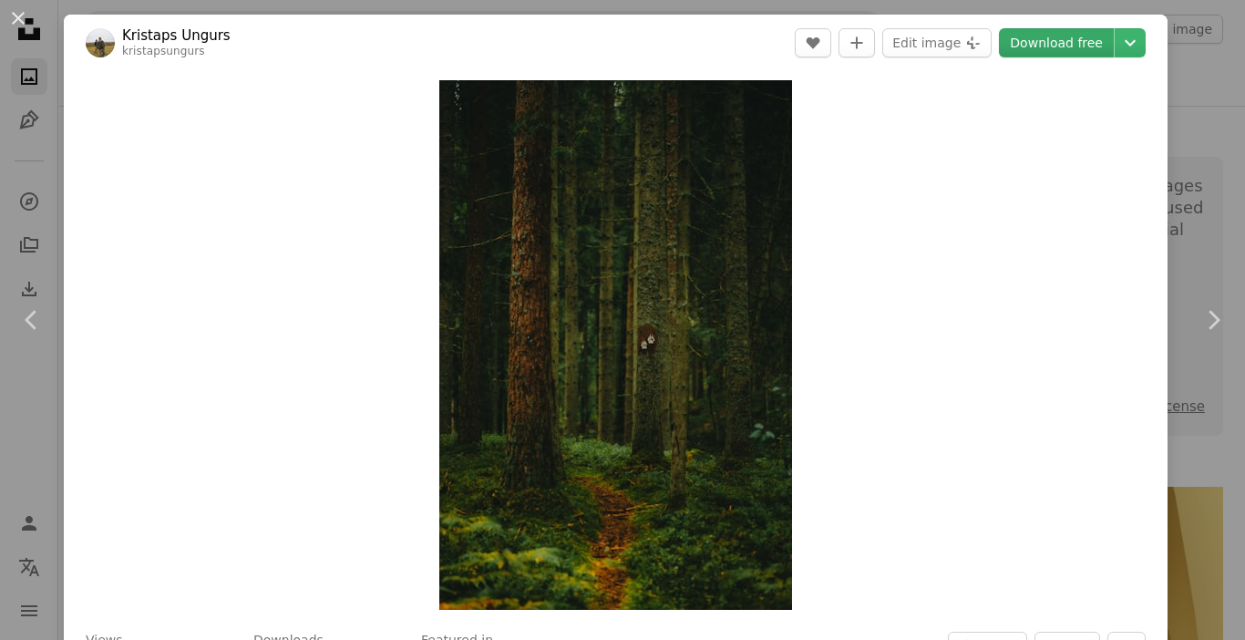
click at [1025, 43] on link "Download free" at bounding box center [1056, 42] width 115 height 29
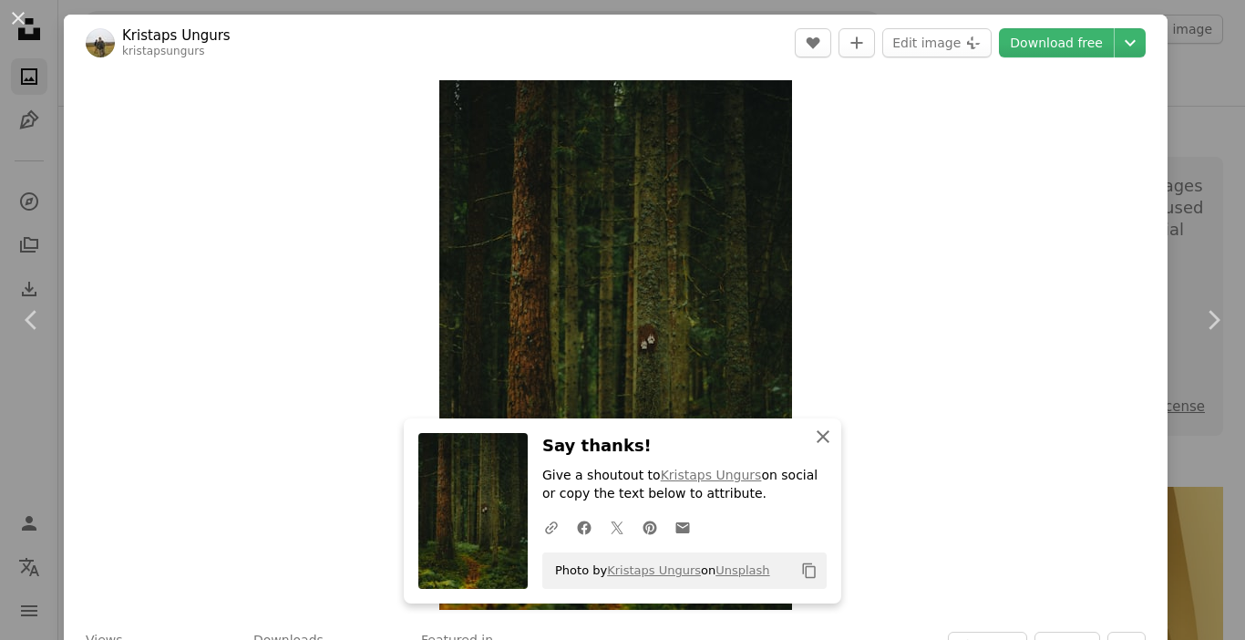
click at [817, 435] on icon "button" at bounding box center [823, 436] width 13 height 13
